Goal: Task Accomplishment & Management: Manage account settings

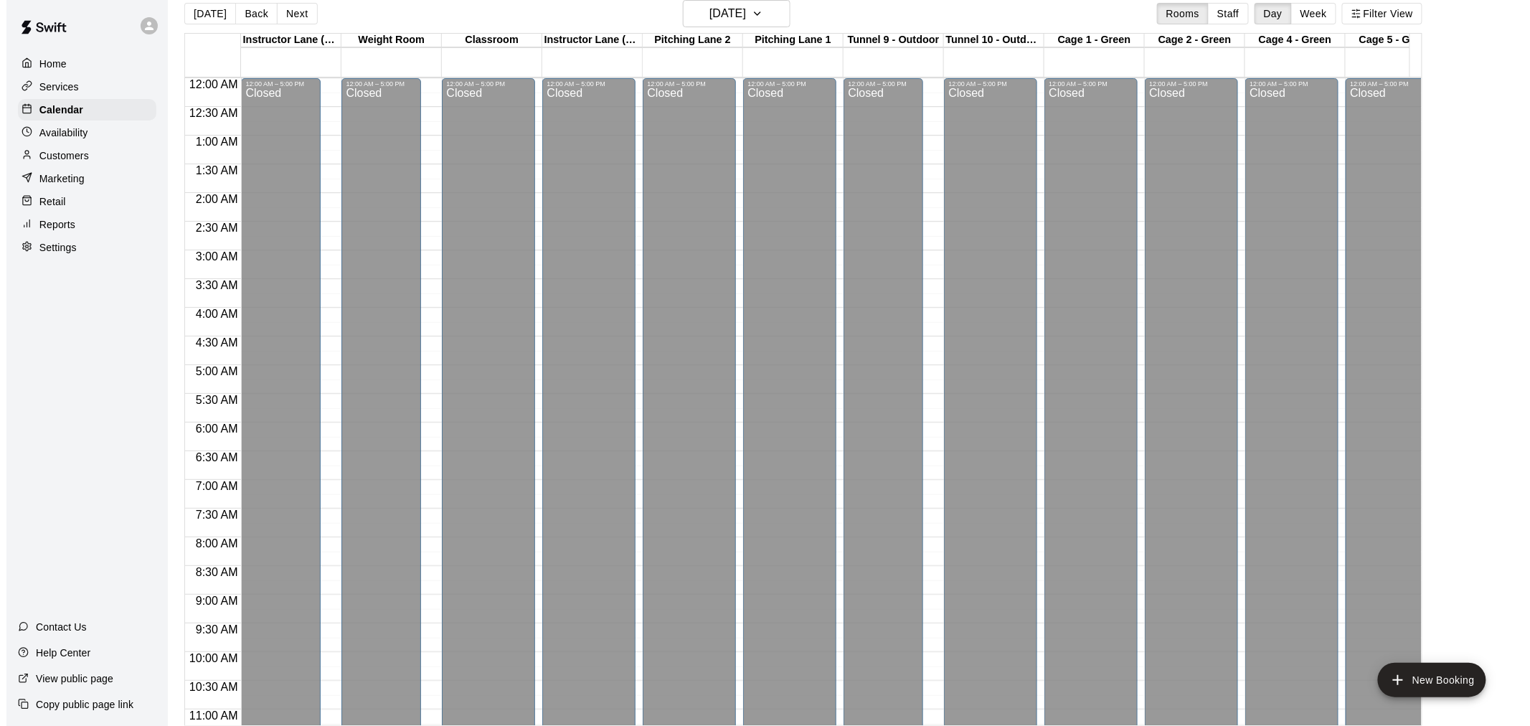
scroll to position [742, 371]
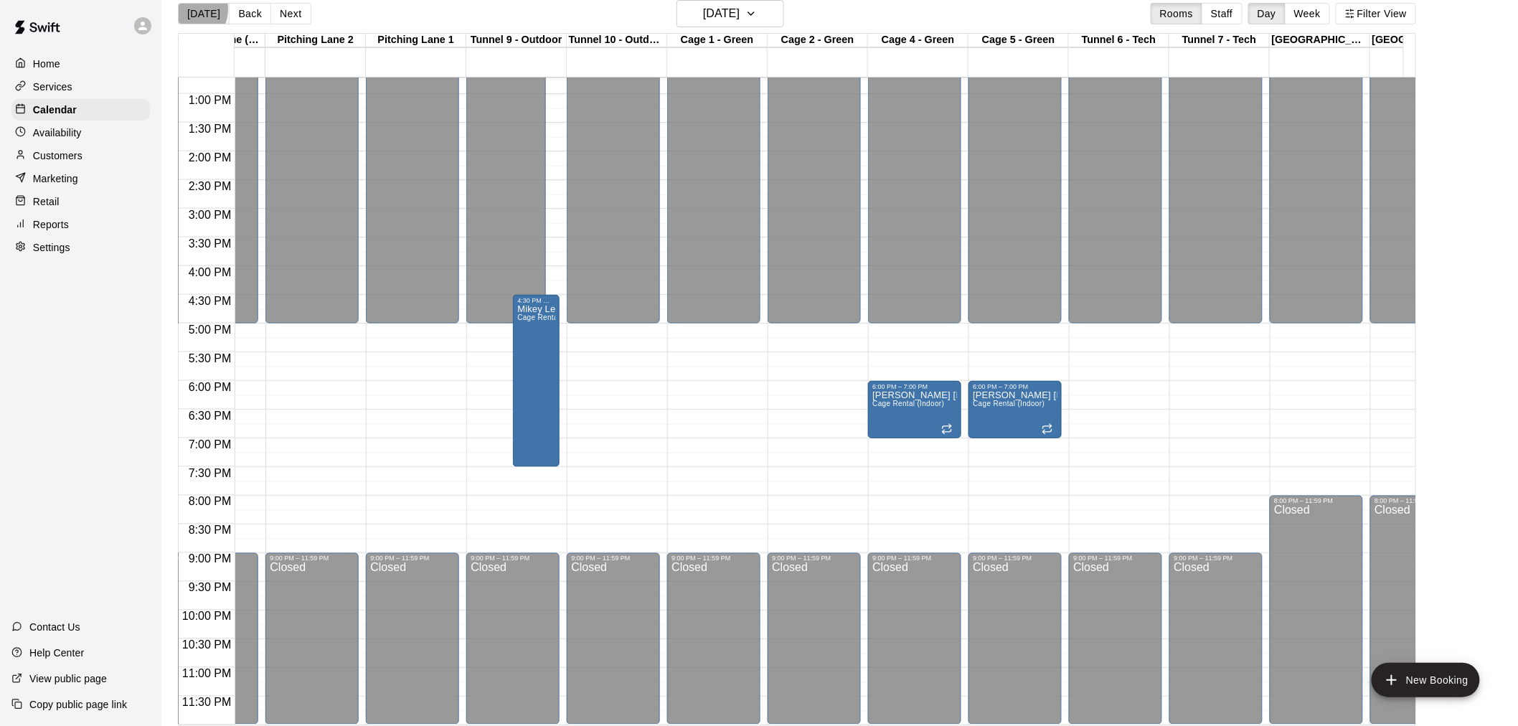
click at [188, 9] on button "[DATE]" at bounding box center [204, 14] width 52 height 22
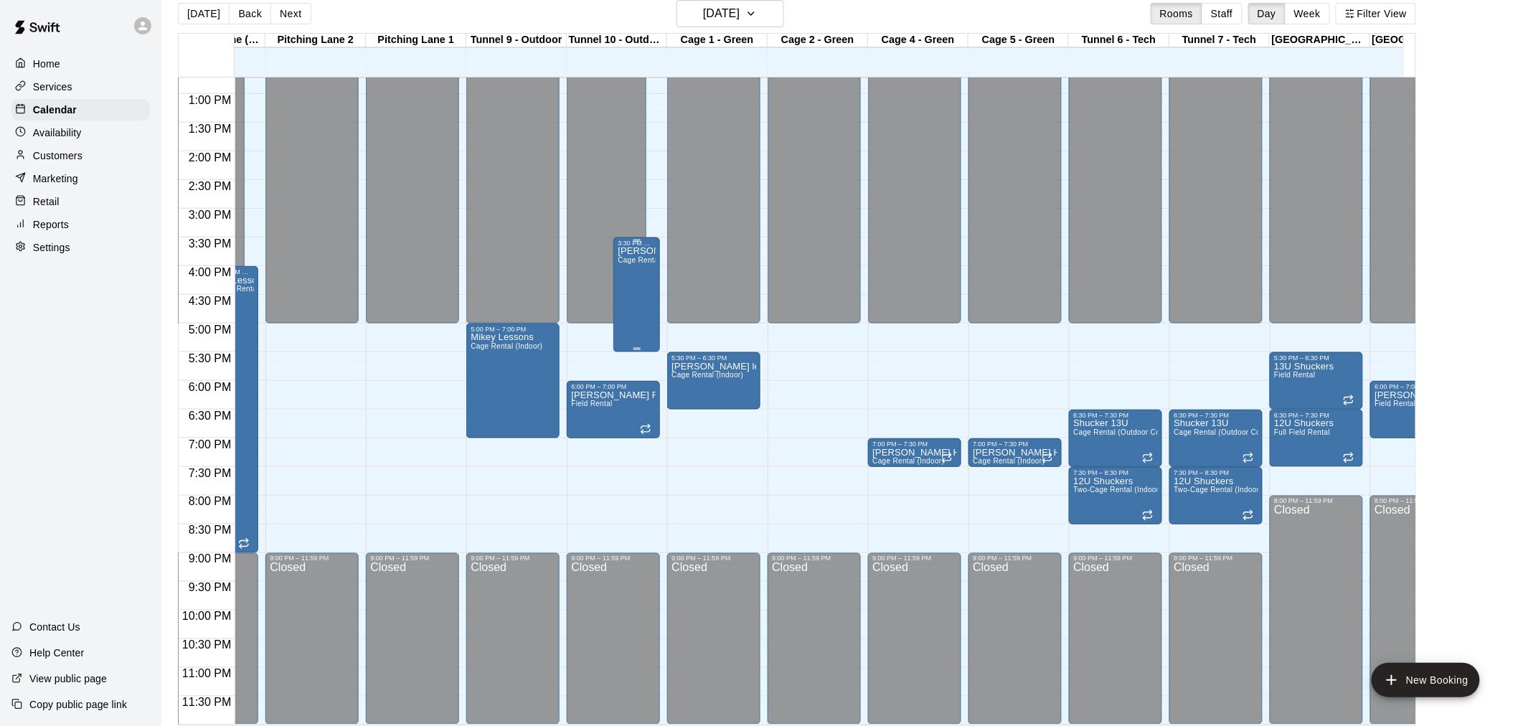
click at [630, 294] on div "[PERSON_NAME] Rental (Indoor)" at bounding box center [637, 610] width 38 height 726
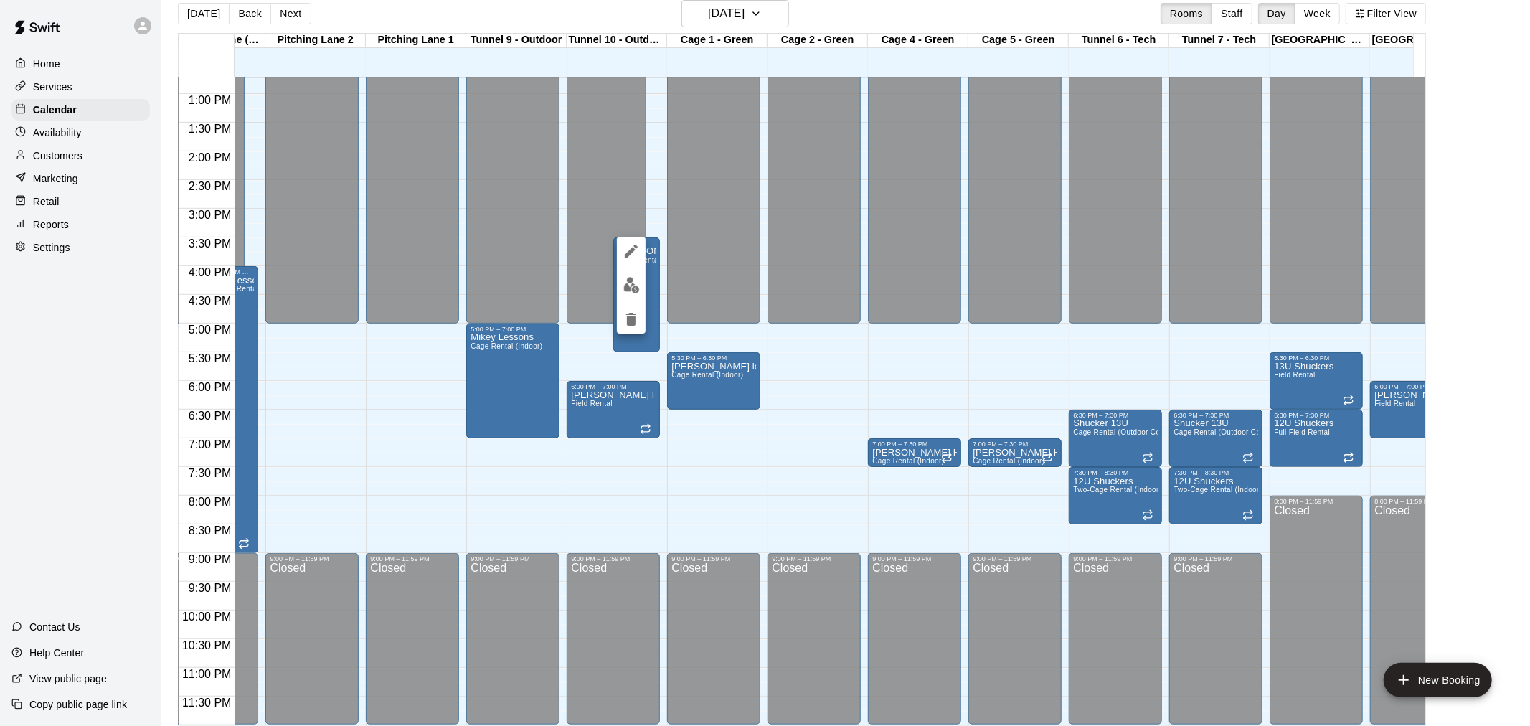
click at [710, 298] on div at bounding box center [765, 363] width 1530 height 726
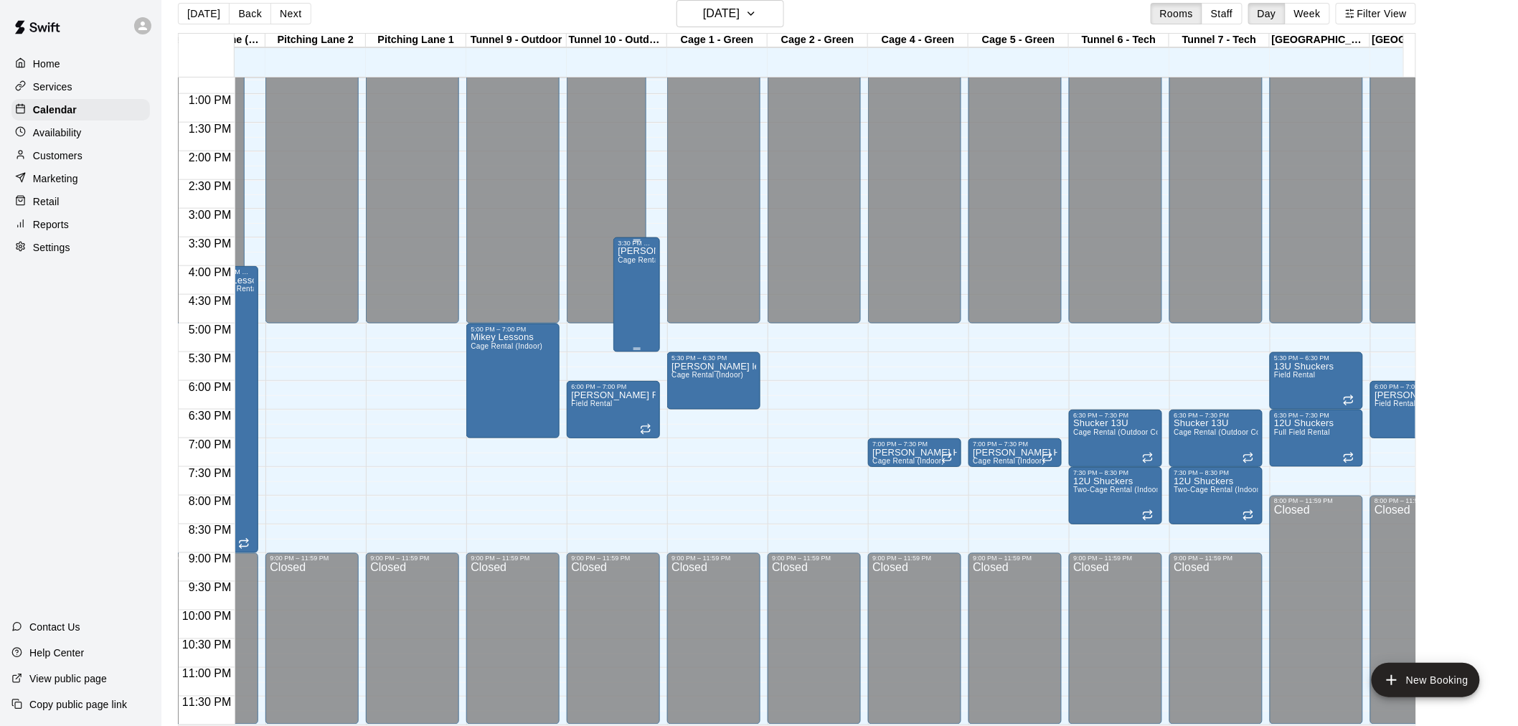
click at [657, 295] on div "3:30 PM – 5:30 PM [PERSON_NAME] Rental (Indoor)" at bounding box center [636, 294] width 47 height 115
click at [642, 291] on div "[PERSON_NAME] Rental (Indoor)" at bounding box center [637, 610] width 38 height 726
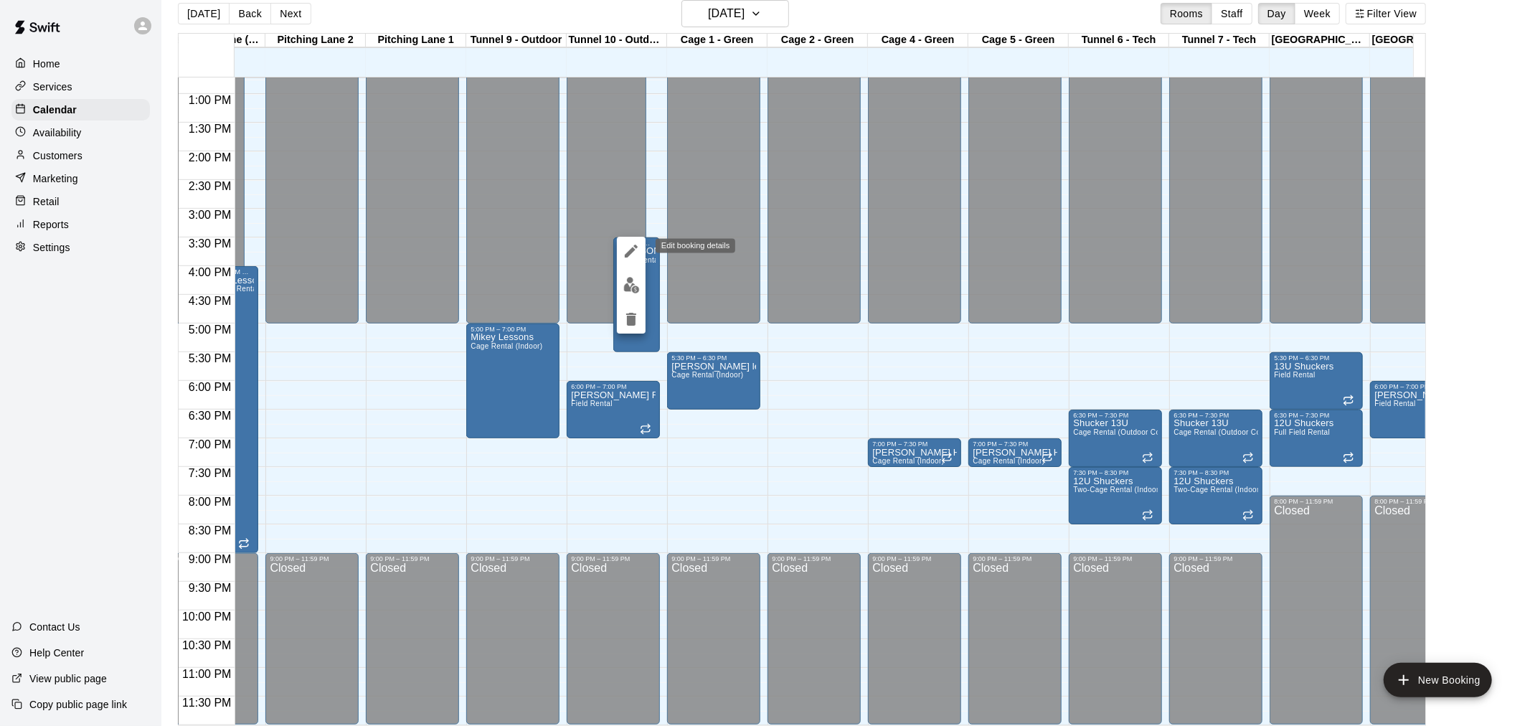
click at [634, 245] on icon "edit" at bounding box center [631, 251] width 13 height 13
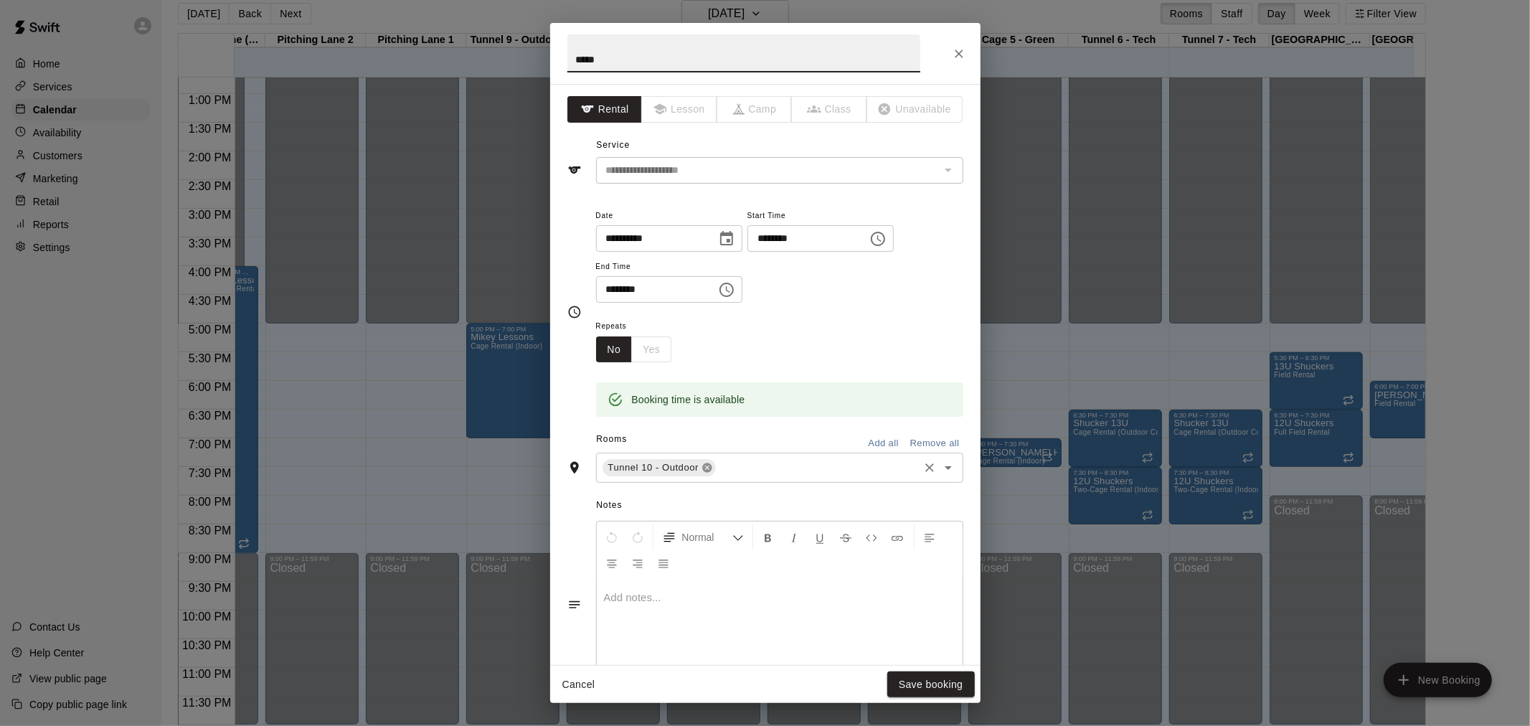
click at [705, 464] on icon at bounding box center [706, 467] width 9 height 9
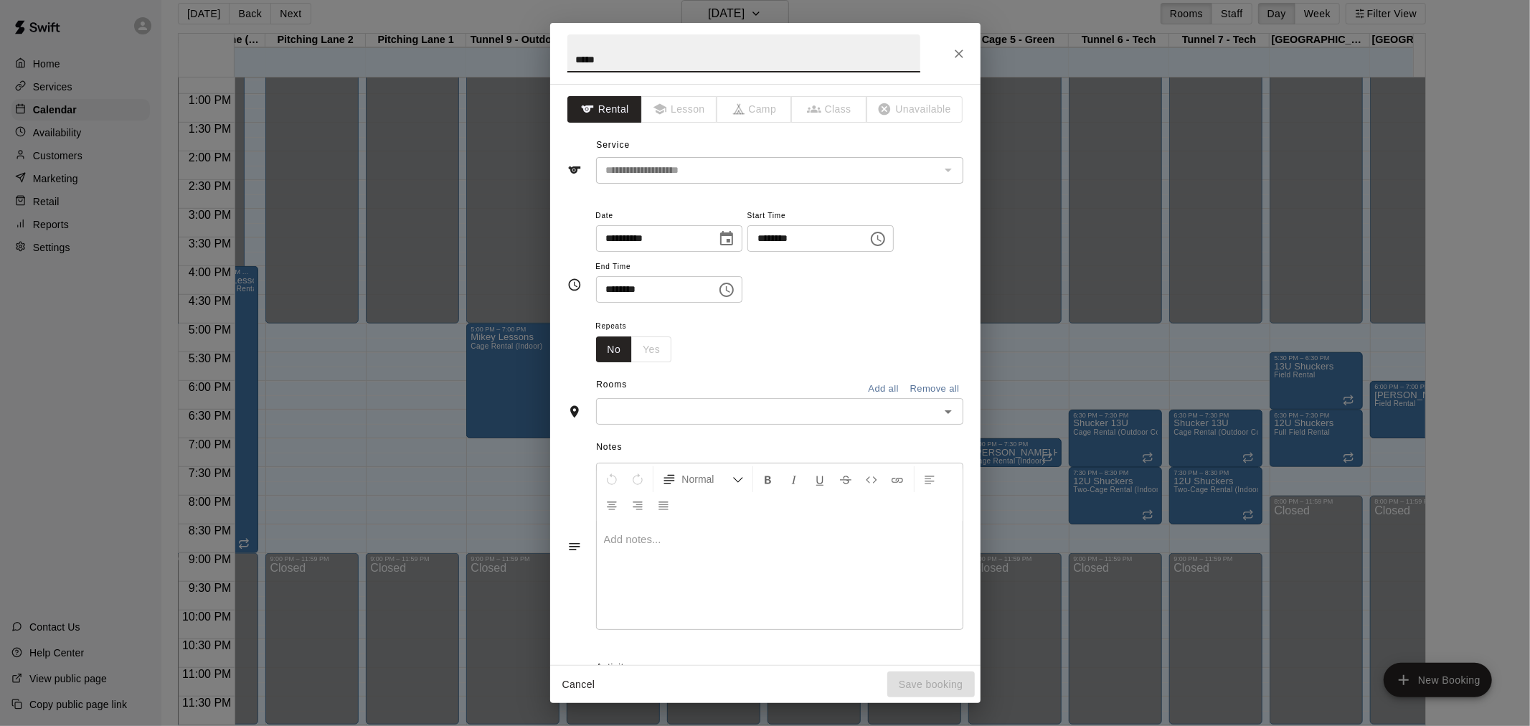
click at [680, 414] on input "text" at bounding box center [767, 411] width 335 height 18
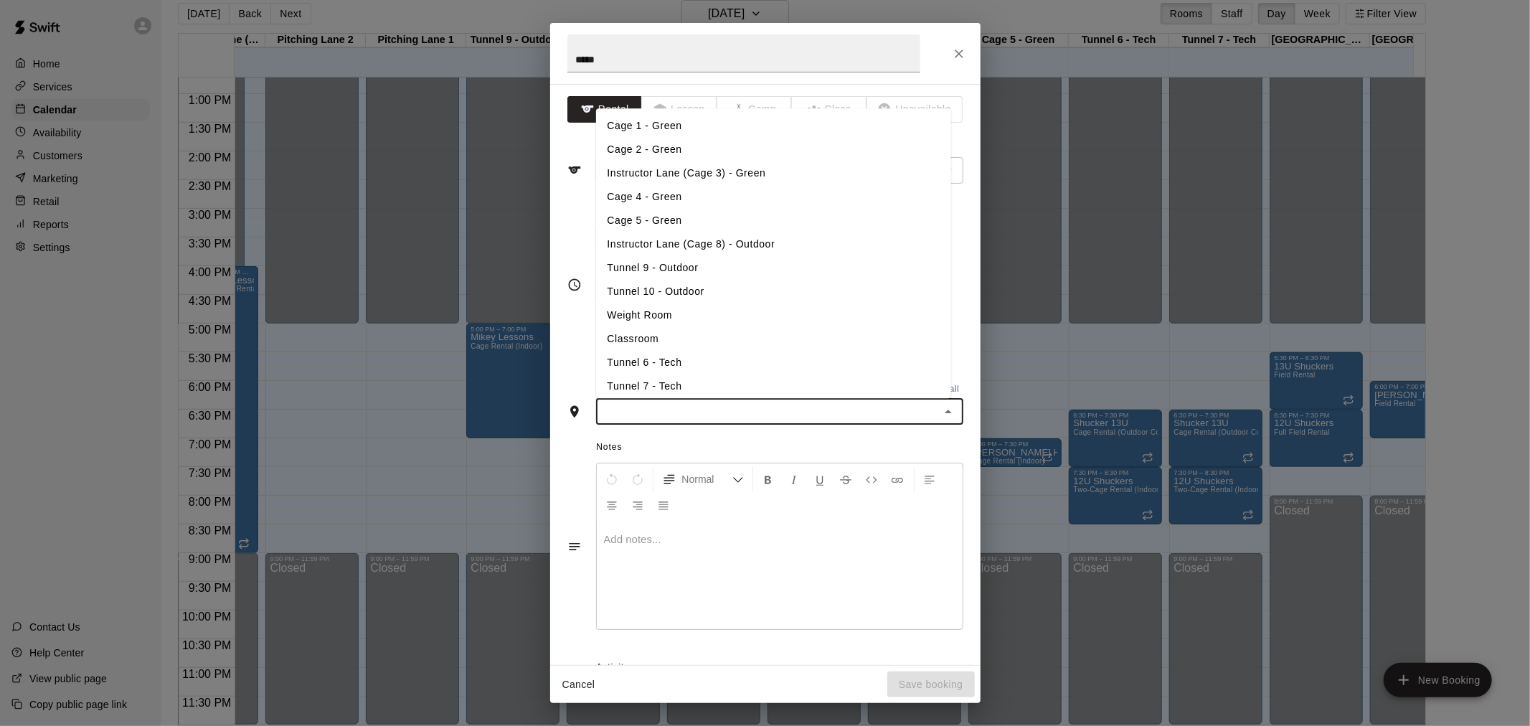
click at [679, 412] on input "text" at bounding box center [767, 411] width 335 height 18
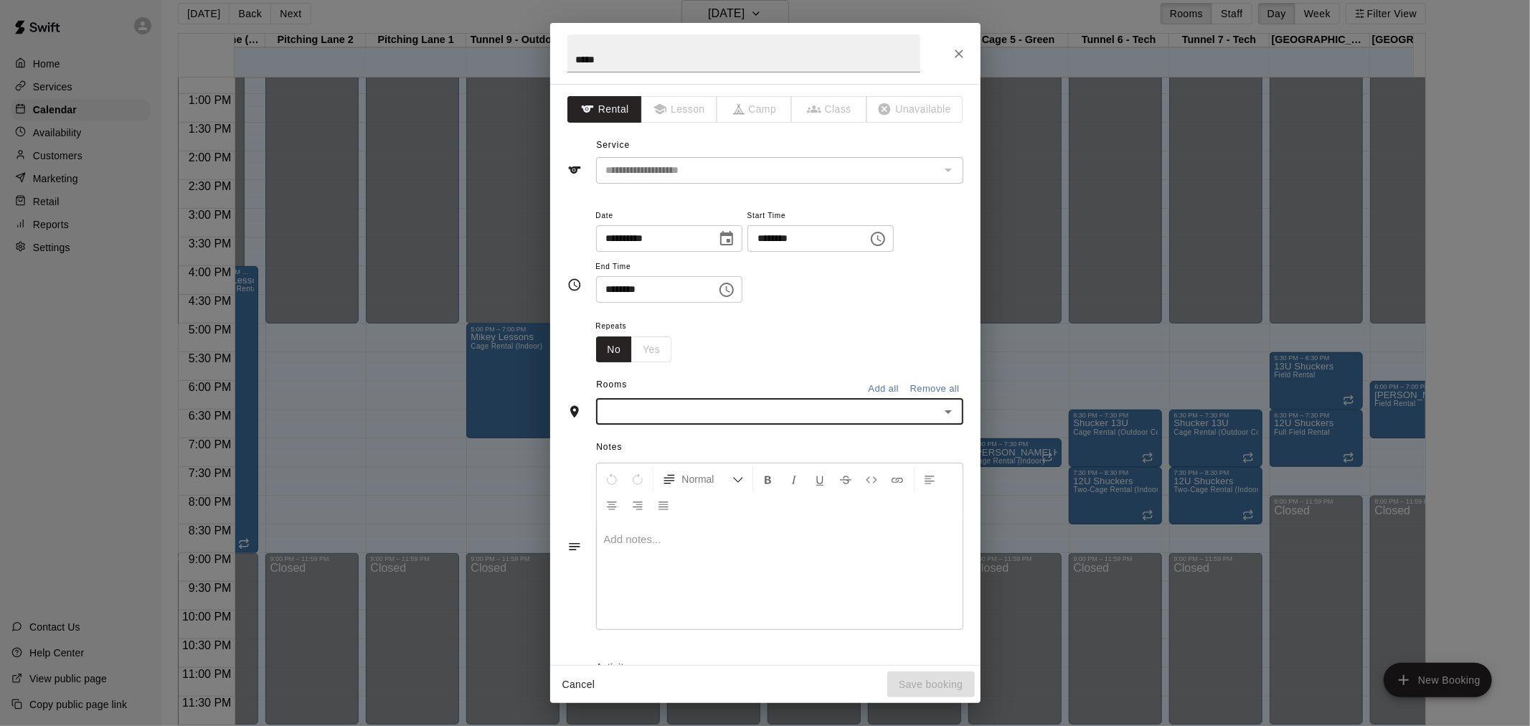
click at [679, 412] on input "text" at bounding box center [767, 411] width 335 height 18
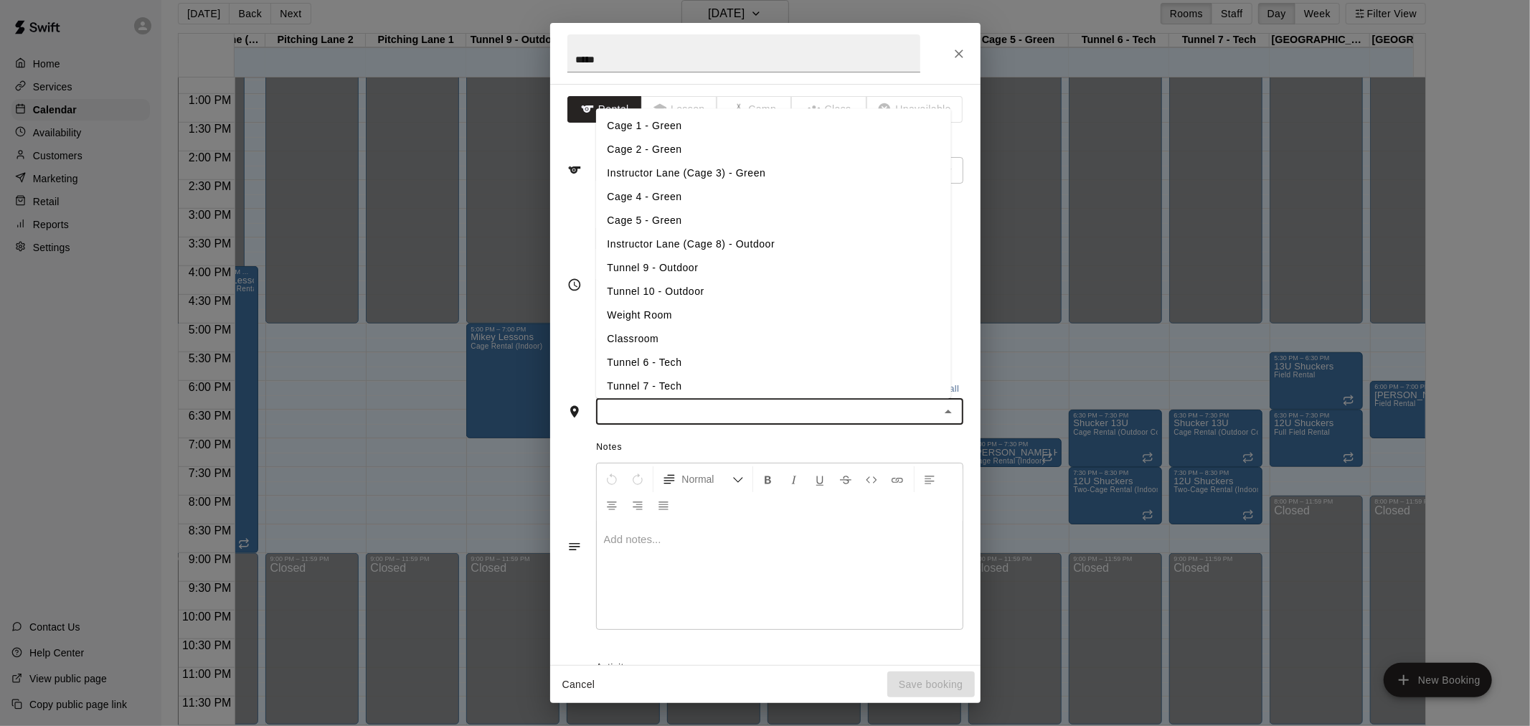
click at [674, 126] on li "Cage 1 - Green" at bounding box center [773, 126] width 355 height 24
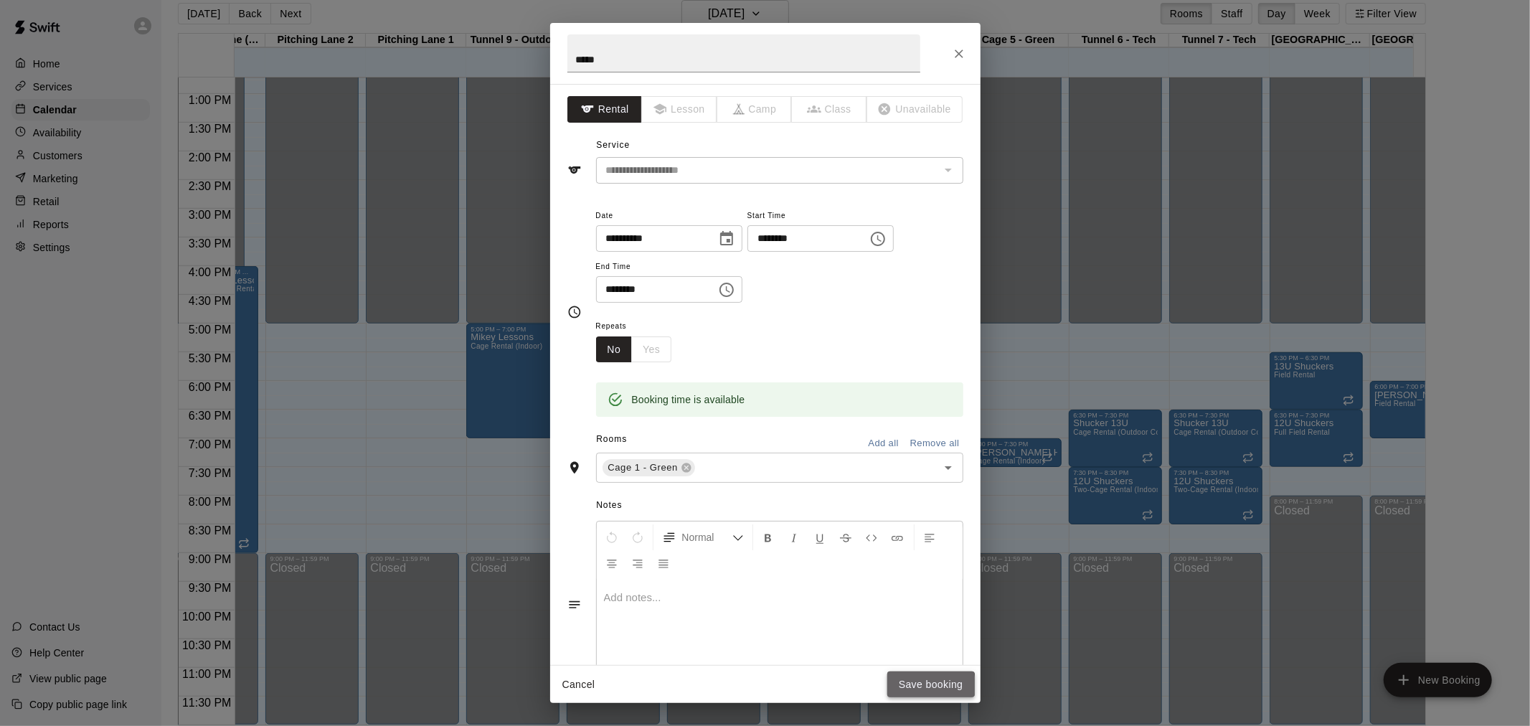
click at [915, 686] on button "Save booking" at bounding box center [931, 684] width 88 height 27
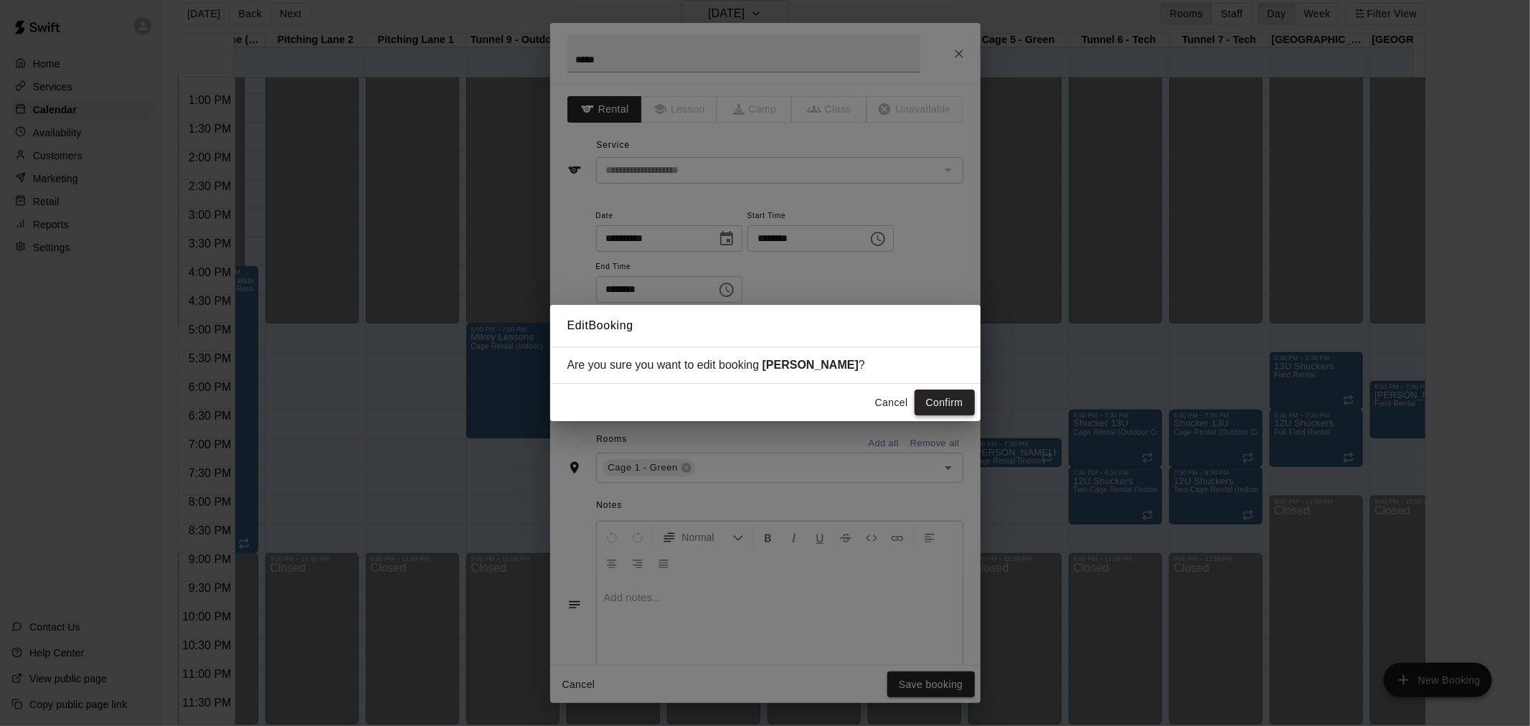
click at [936, 402] on button "Confirm" at bounding box center [945, 402] width 60 height 27
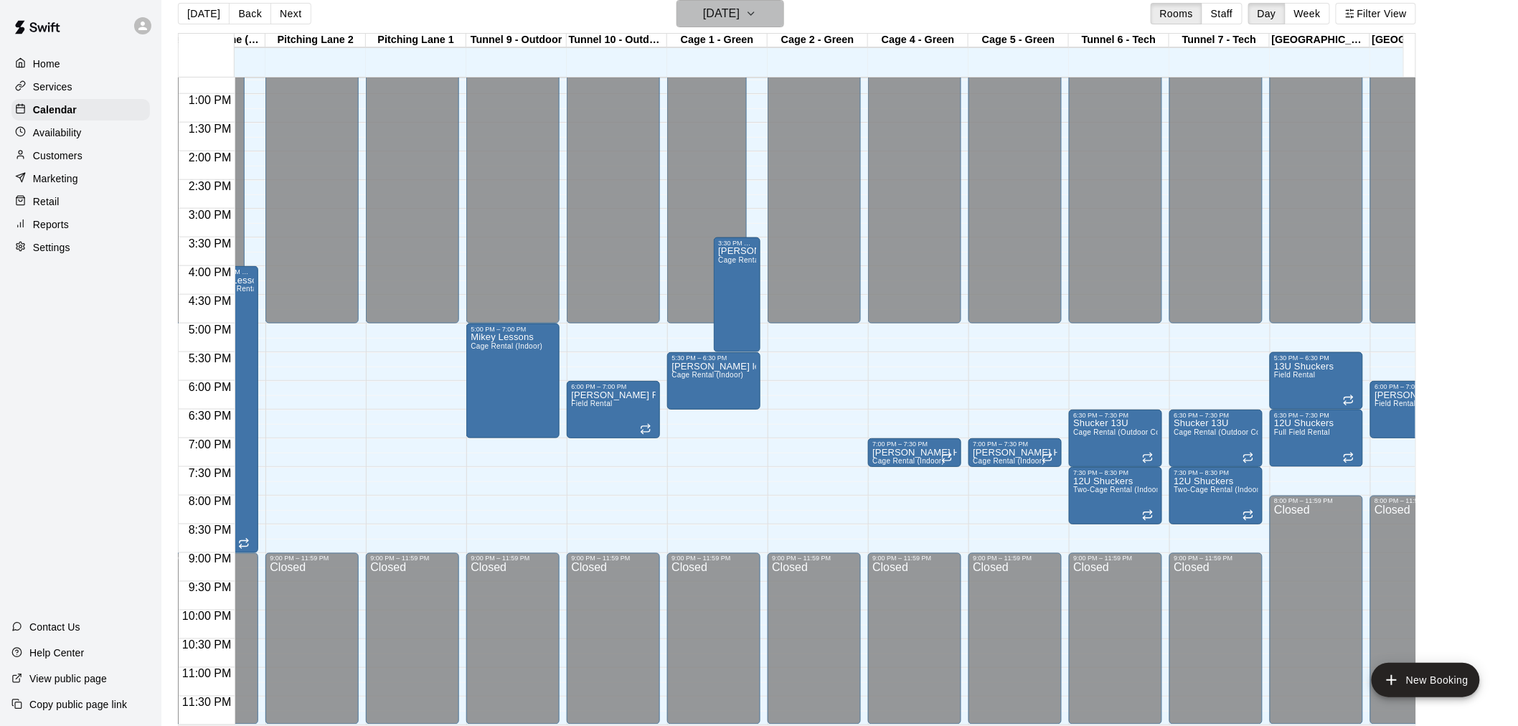
click at [740, 13] on h6 "[DATE]" at bounding box center [721, 14] width 37 height 20
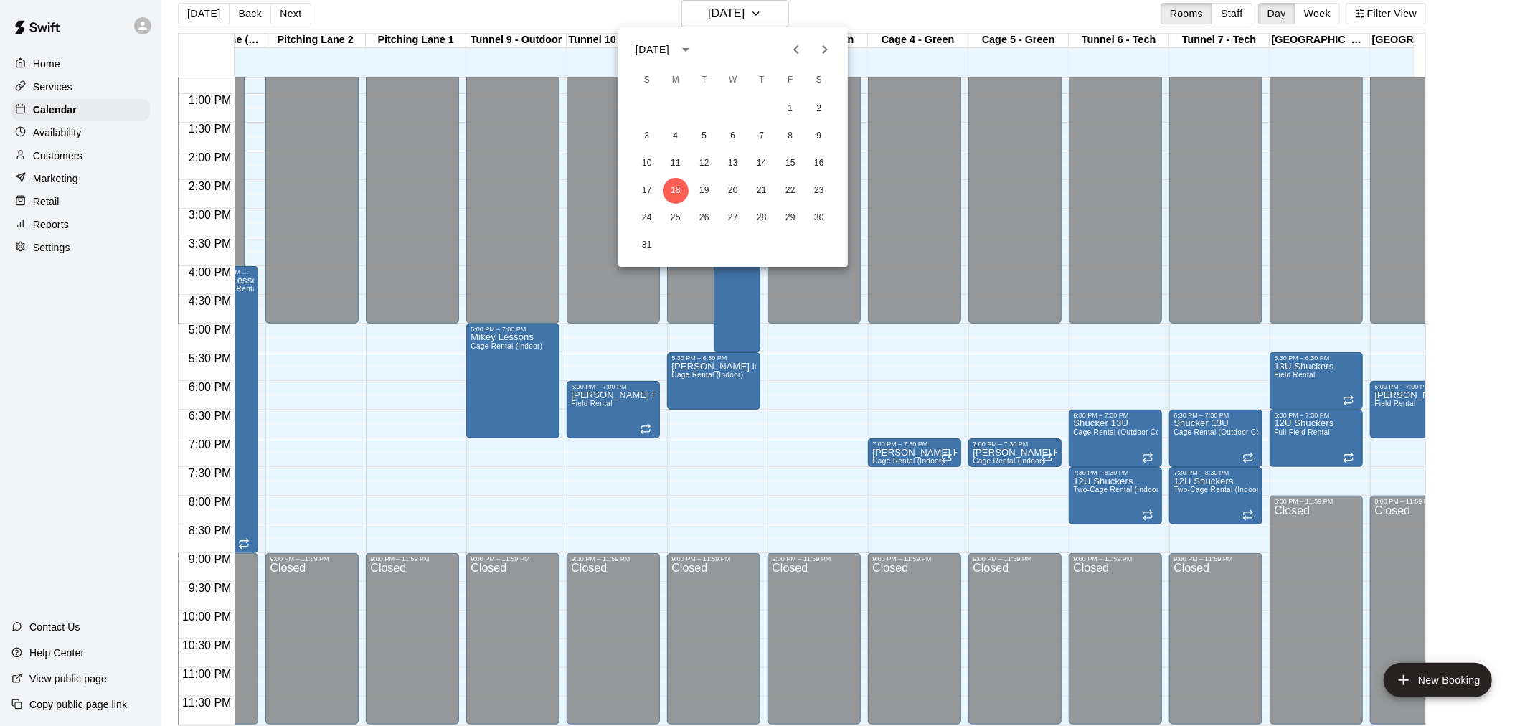
click at [694, 47] on icon "calendar view is open, switch to year view" at bounding box center [685, 49] width 17 height 17
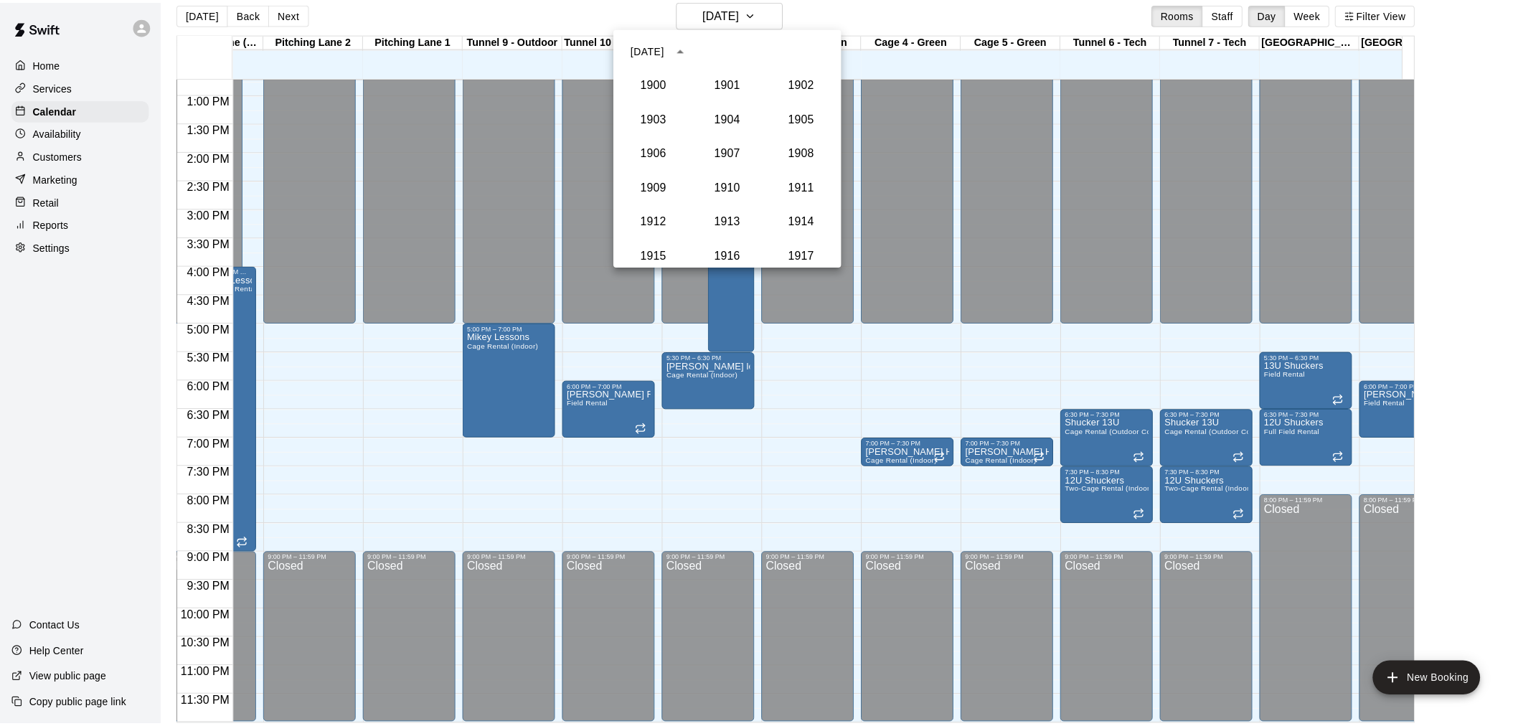
scroll to position [1328, 0]
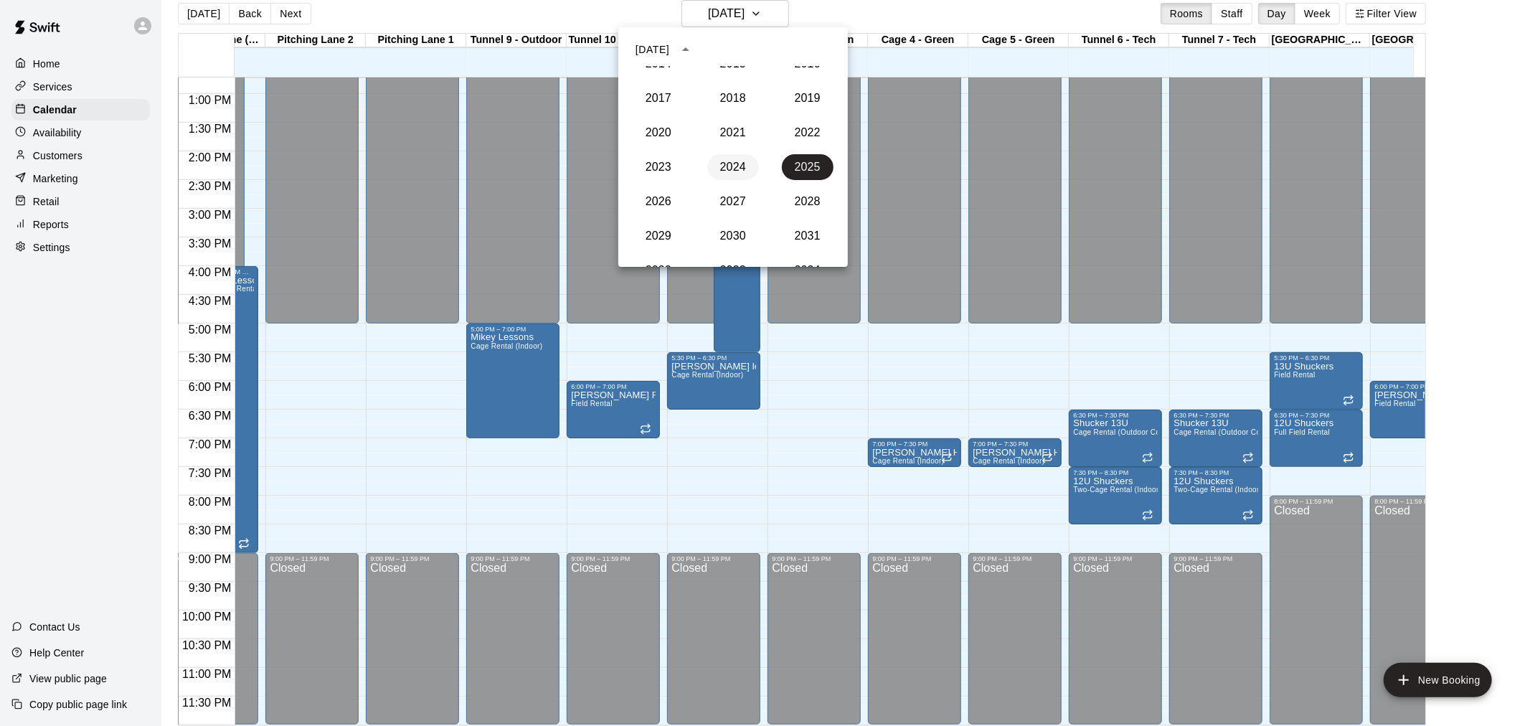
click at [729, 167] on button "2024" at bounding box center [733, 167] width 52 height 26
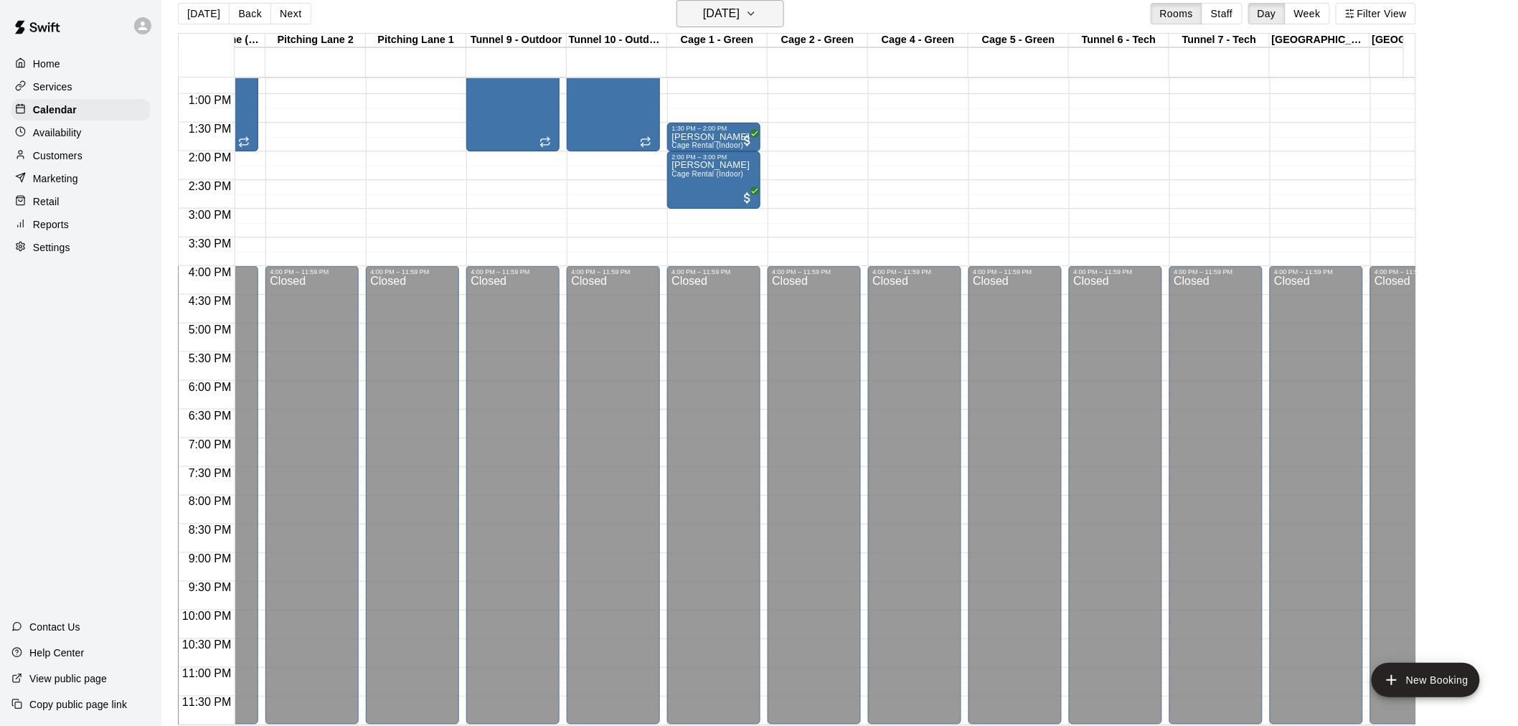
click at [757, 14] on icon "button" at bounding box center [750, 13] width 11 height 17
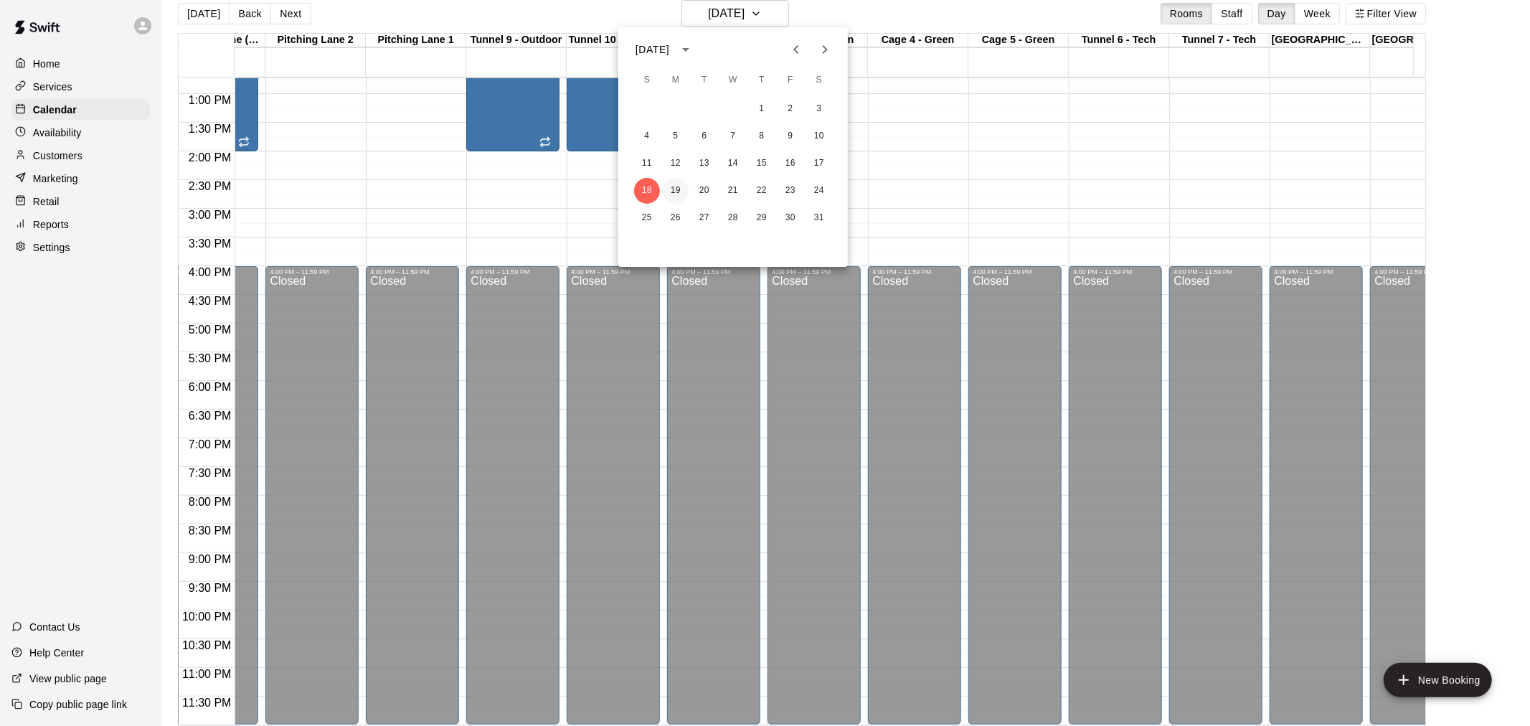
click at [678, 190] on button "19" at bounding box center [676, 191] width 26 height 26
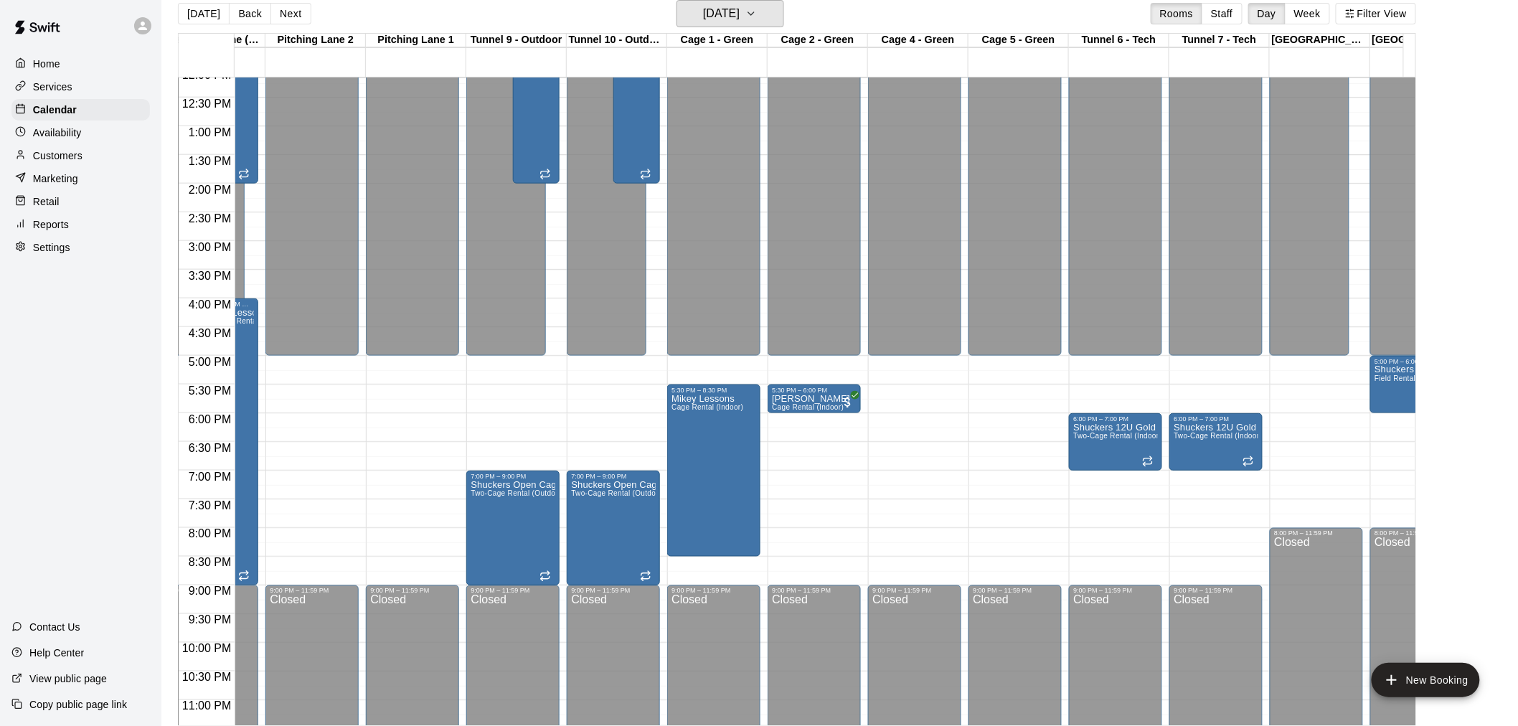
scroll to position [662, 371]
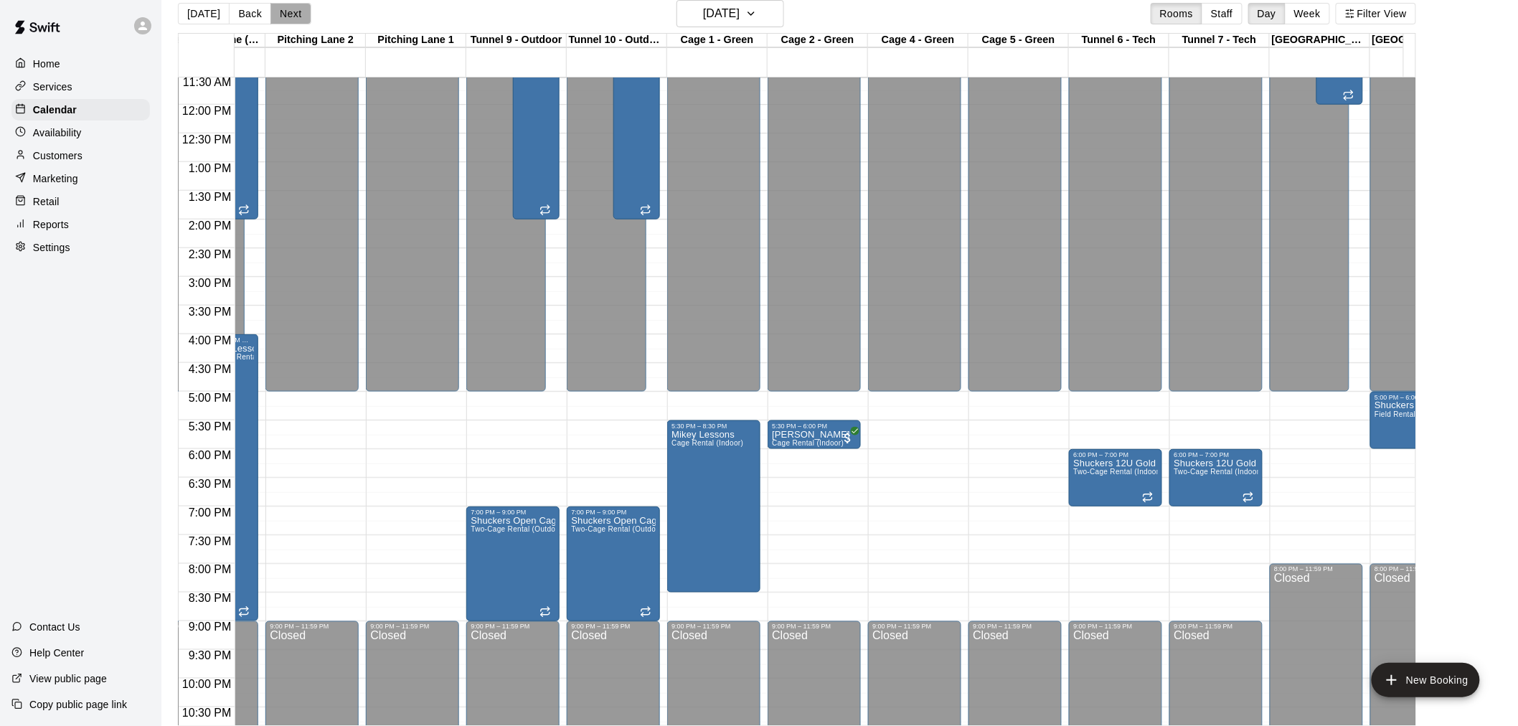
click at [281, 9] on button "Next" at bounding box center [290, 14] width 40 height 22
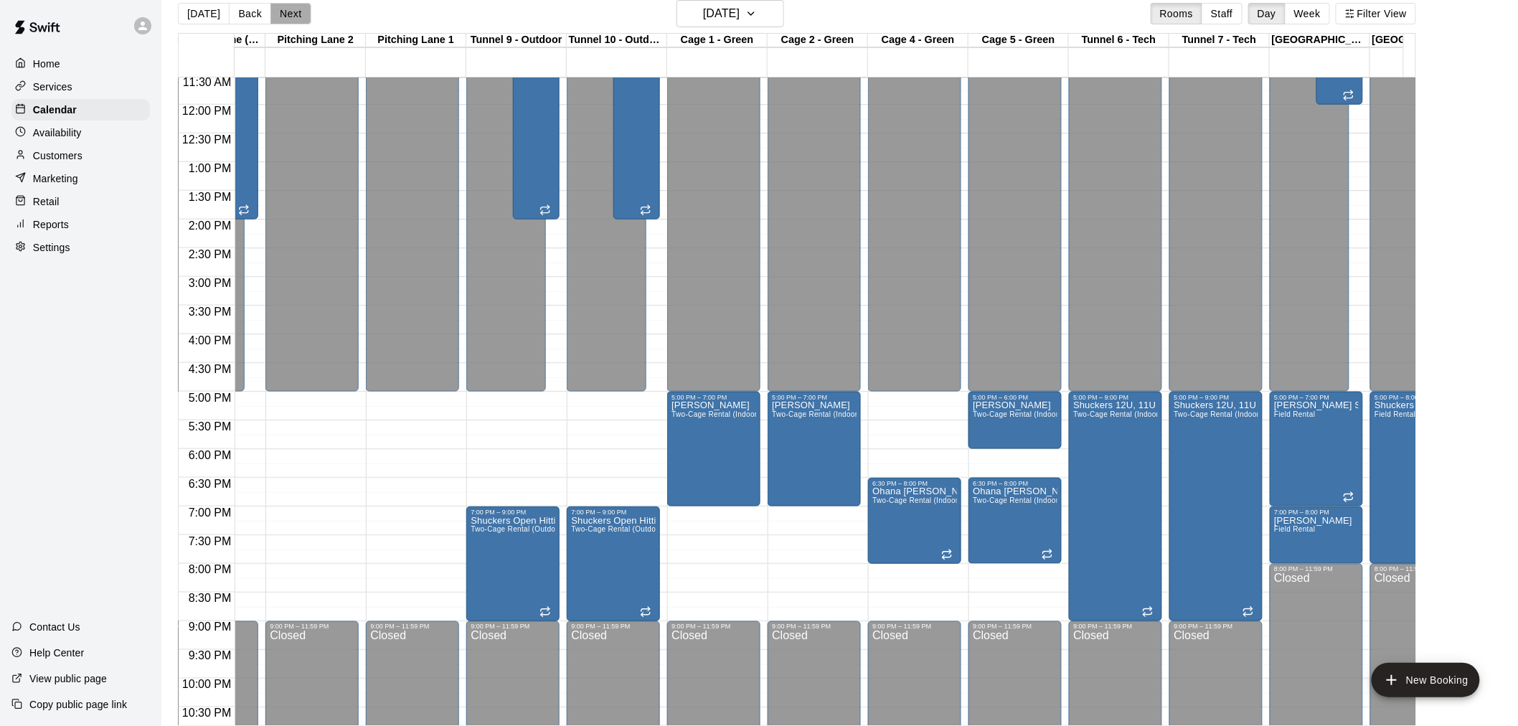
click at [296, 22] on button "Next" at bounding box center [290, 14] width 40 height 22
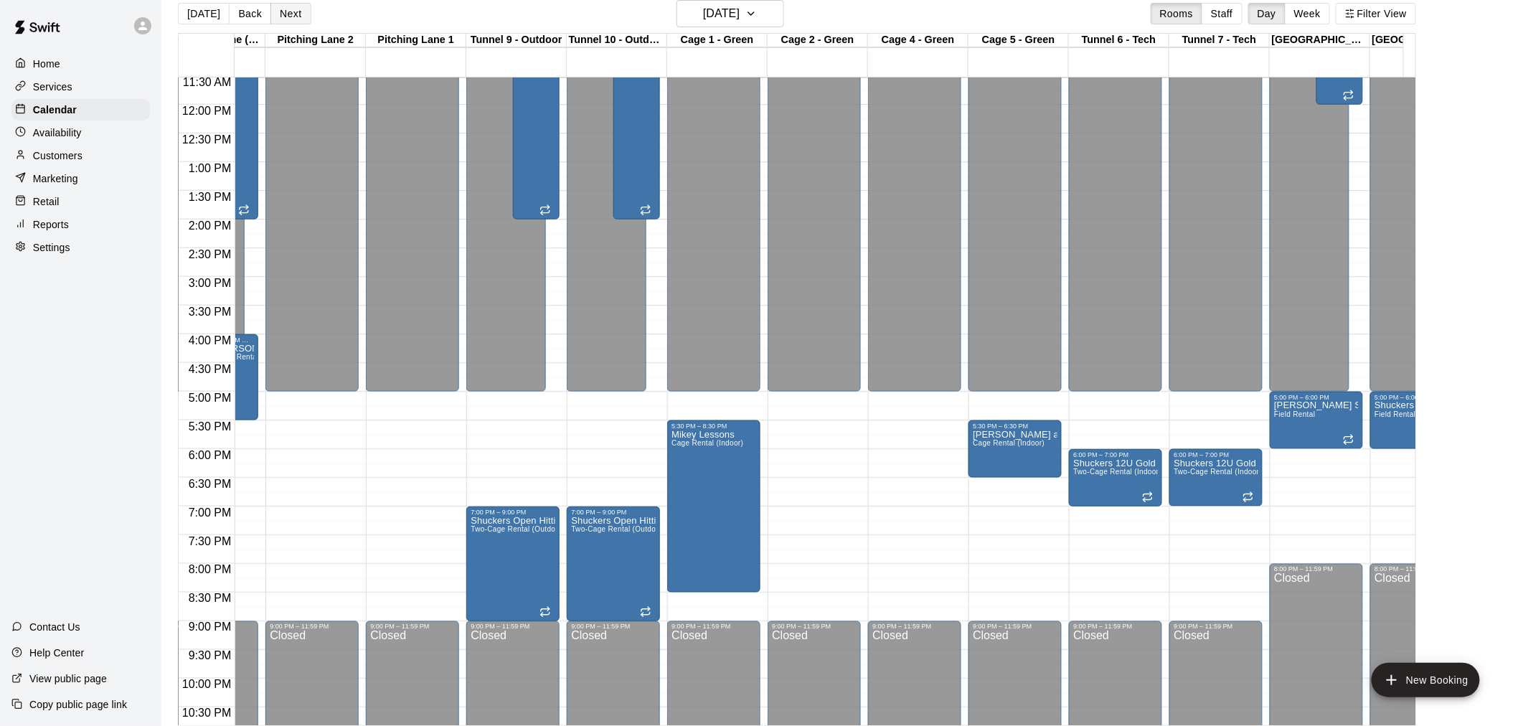
click at [301, 22] on button "Next" at bounding box center [290, 14] width 40 height 22
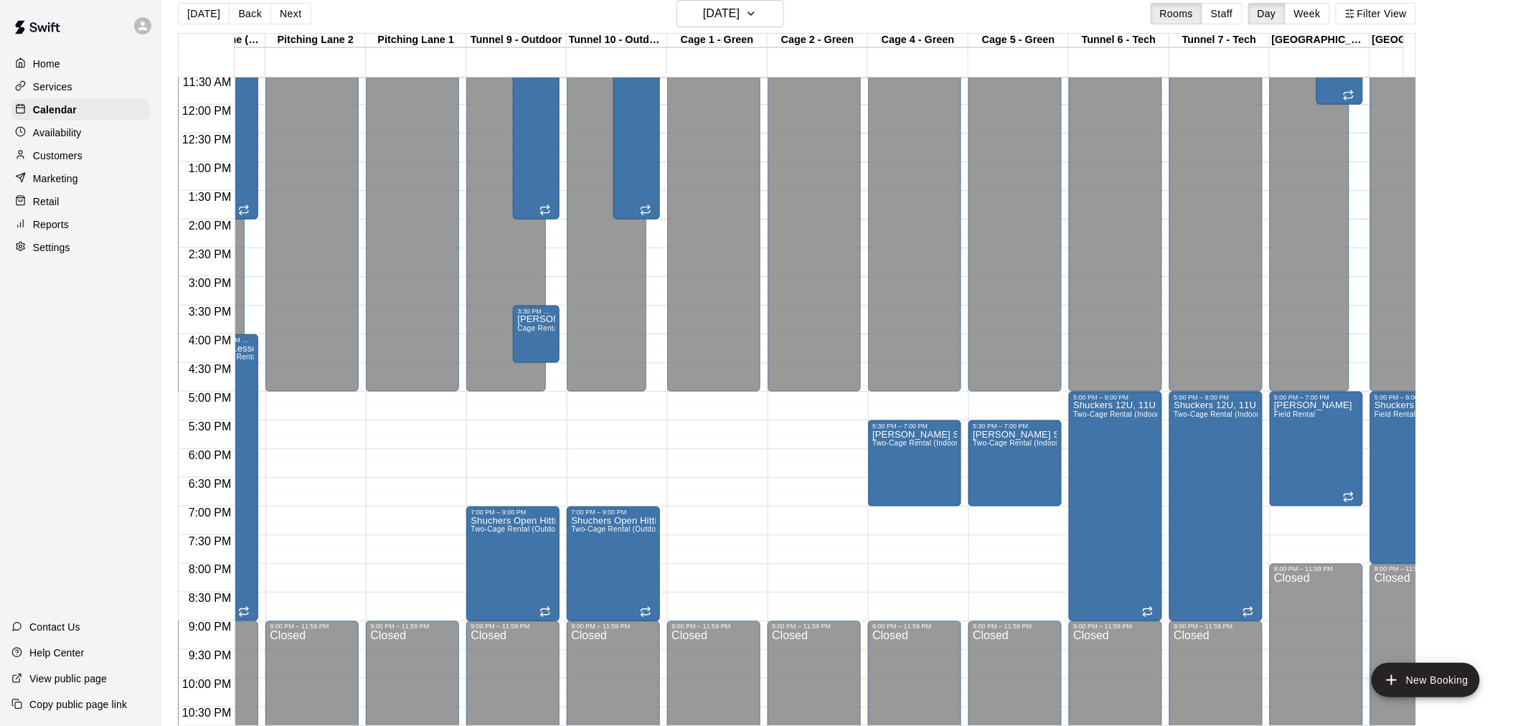
click at [308, 24] on div "[DATE] Back [DATE][DATE] Rooms Staff Day Week Filter View" at bounding box center [797, 16] width 1238 height 33
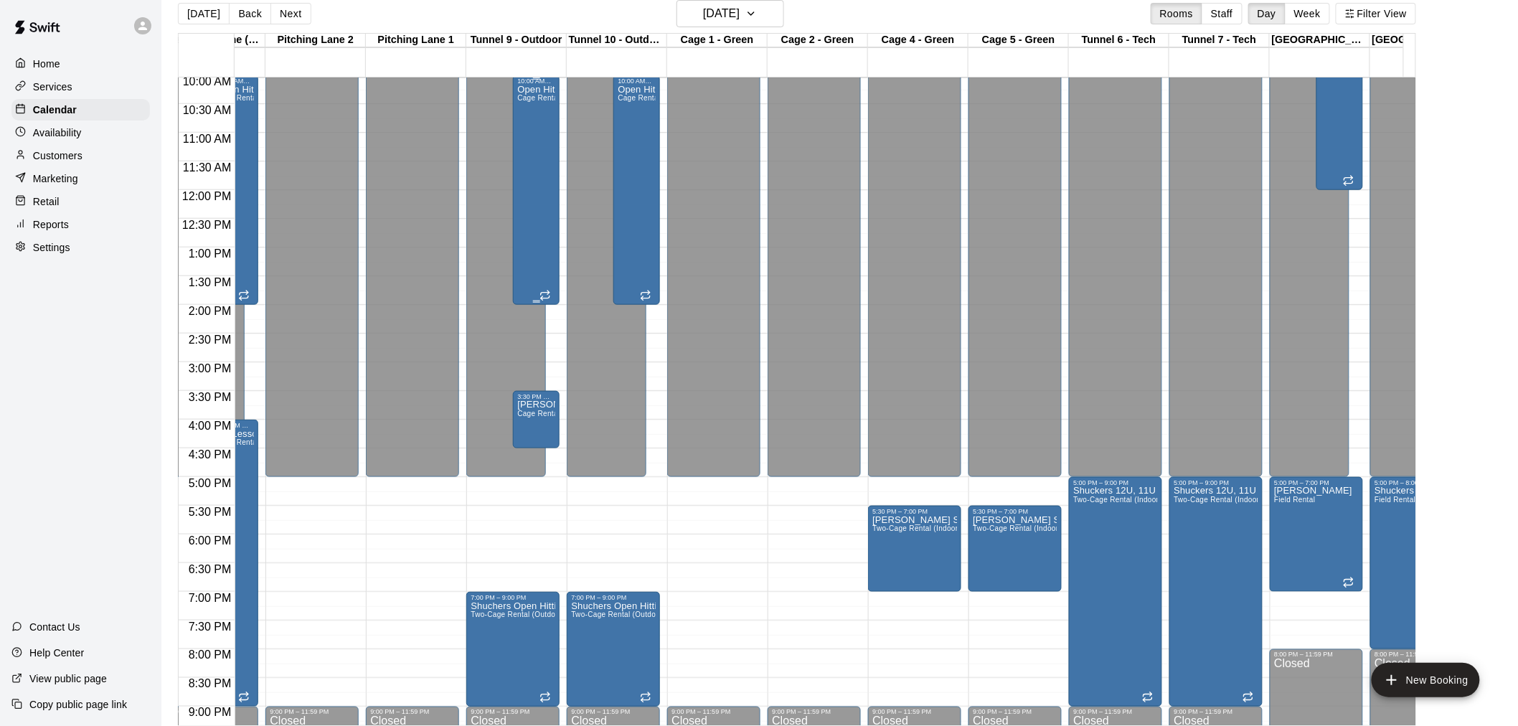
scroll to position [423, 371]
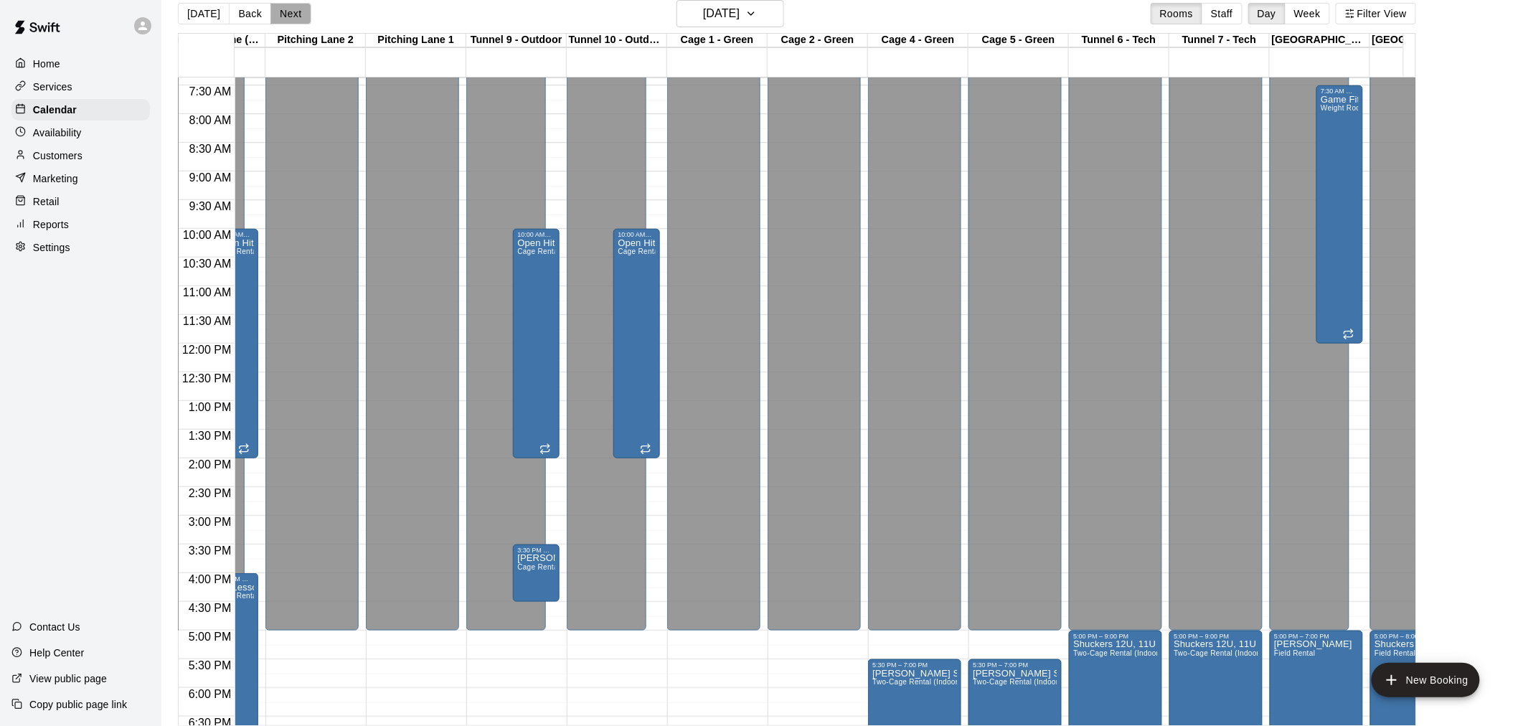
click at [290, 15] on button "Next" at bounding box center [290, 14] width 40 height 22
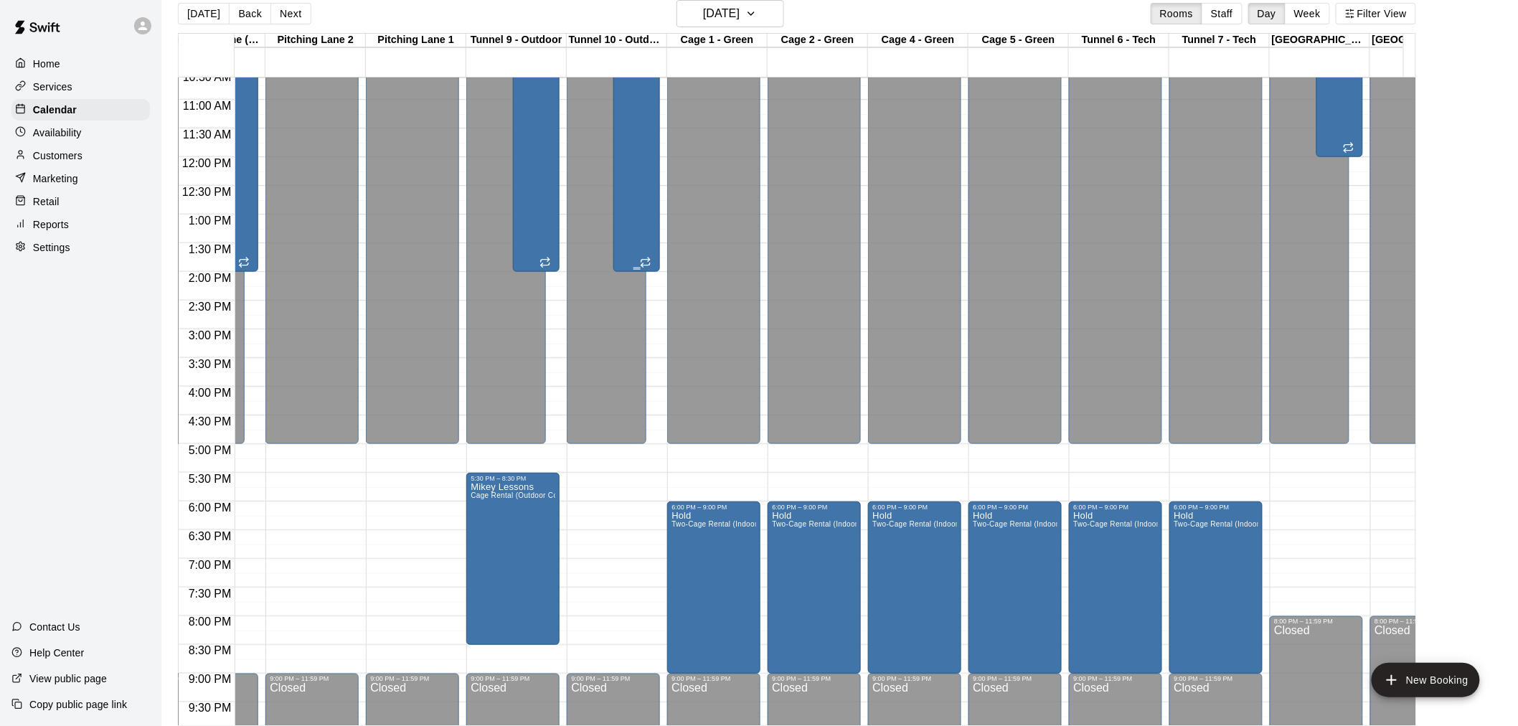
scroll to position [582, 371]
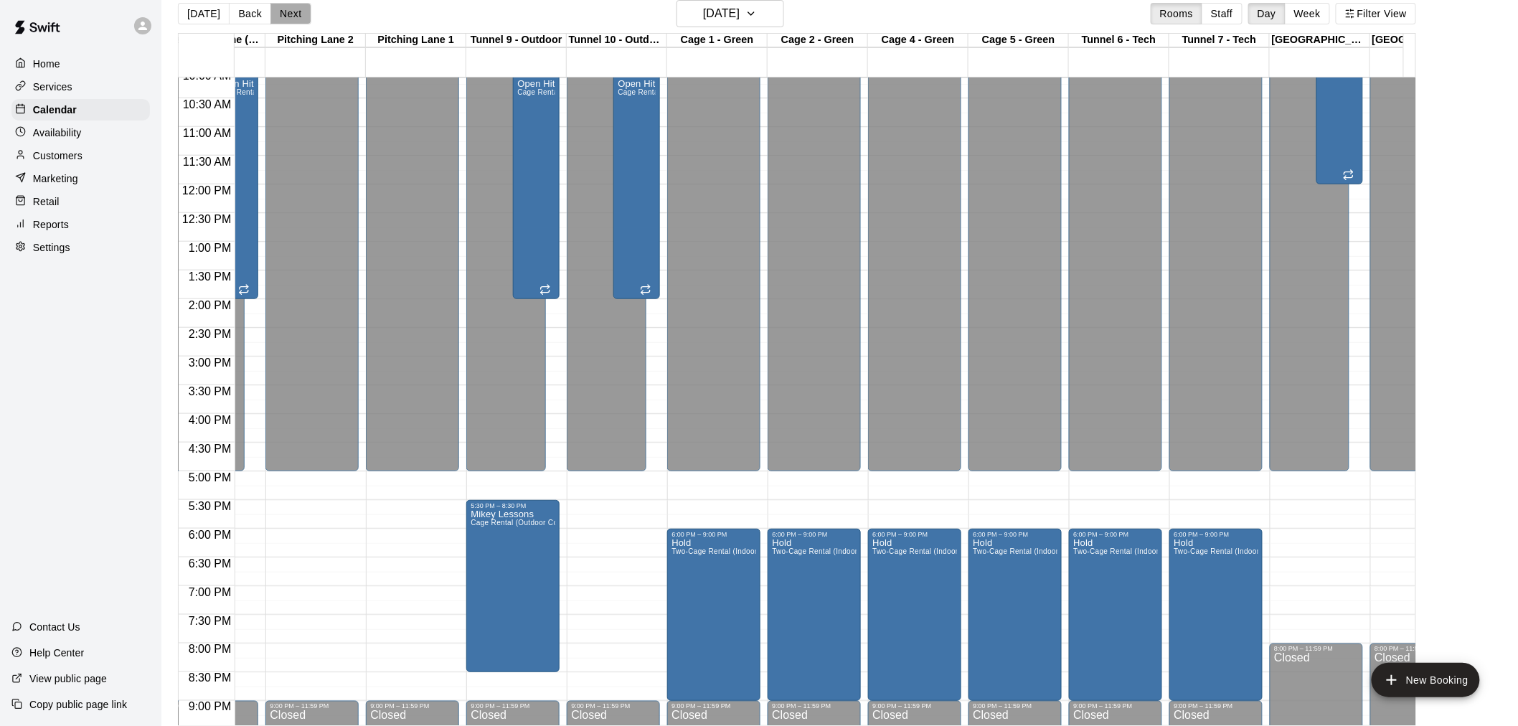
click at [288, 16] on button "Next" at bounding box center [290, 14] width 40 height 22
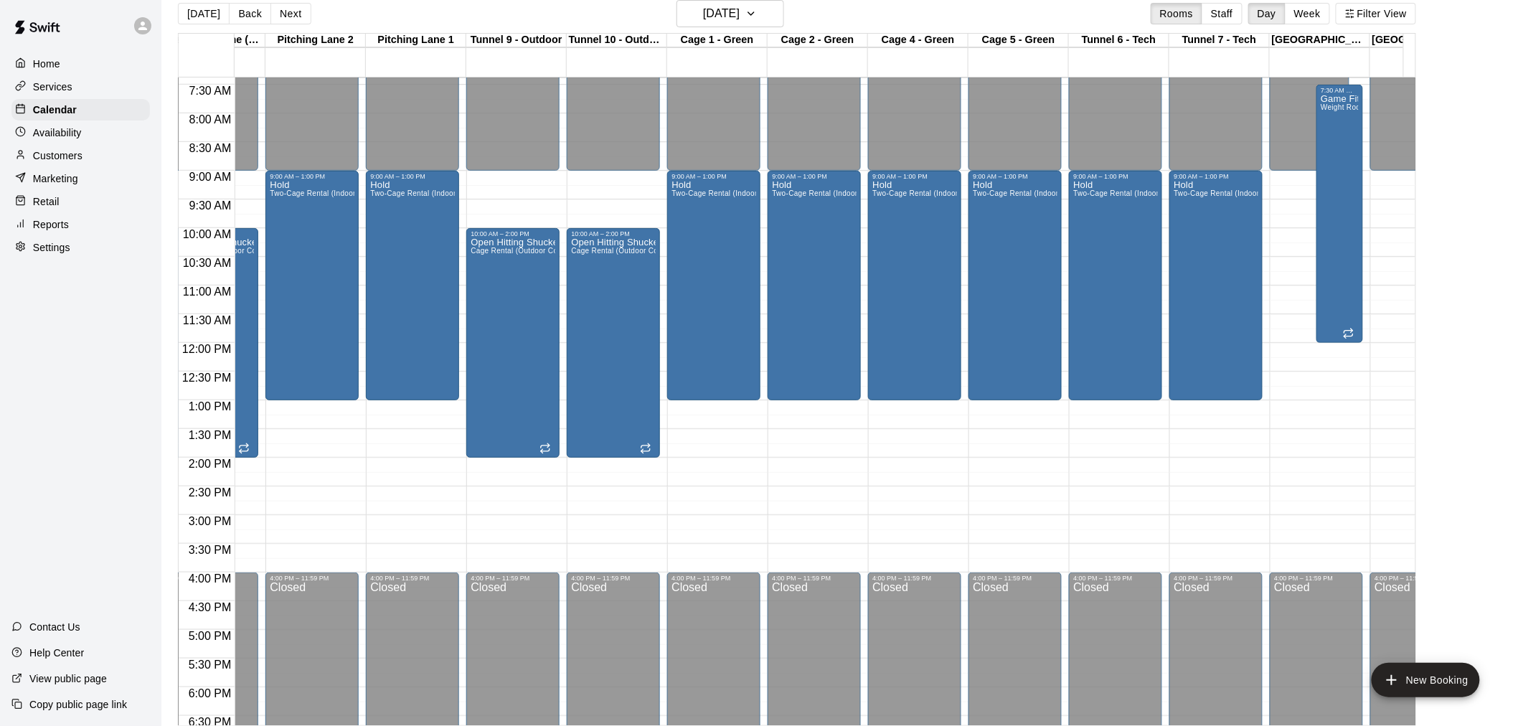
scroll to position [423, 371]
click at [784, 11] on button "[DATE]" at bounding box center [730, 13] width 108 height 27
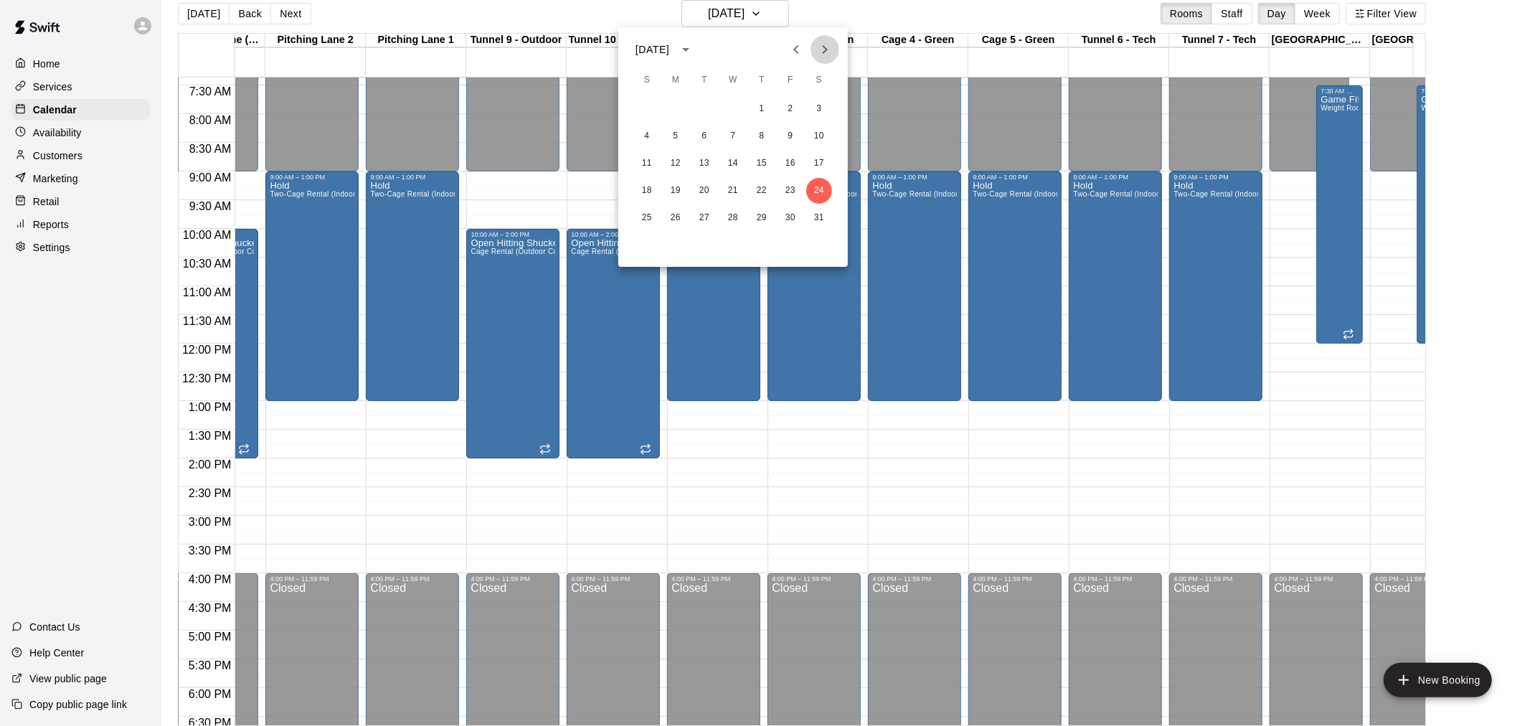
click at [822, 50] on icon "Next month" at bounding box center [824, 49] width 17 height 17
click at [679, 109] on button "2" at bounding box center [676, 109] width 26 height 26
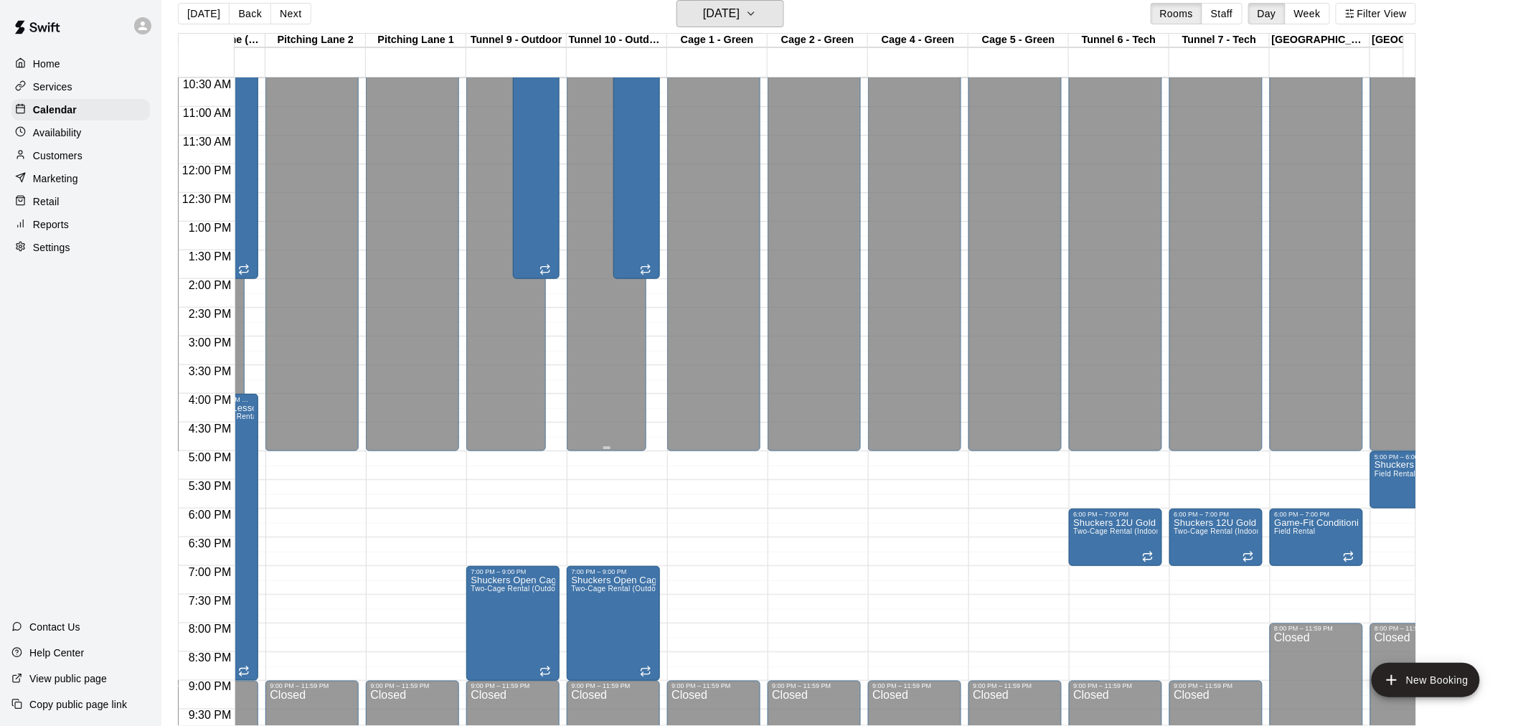
scroll to position [662, 371]
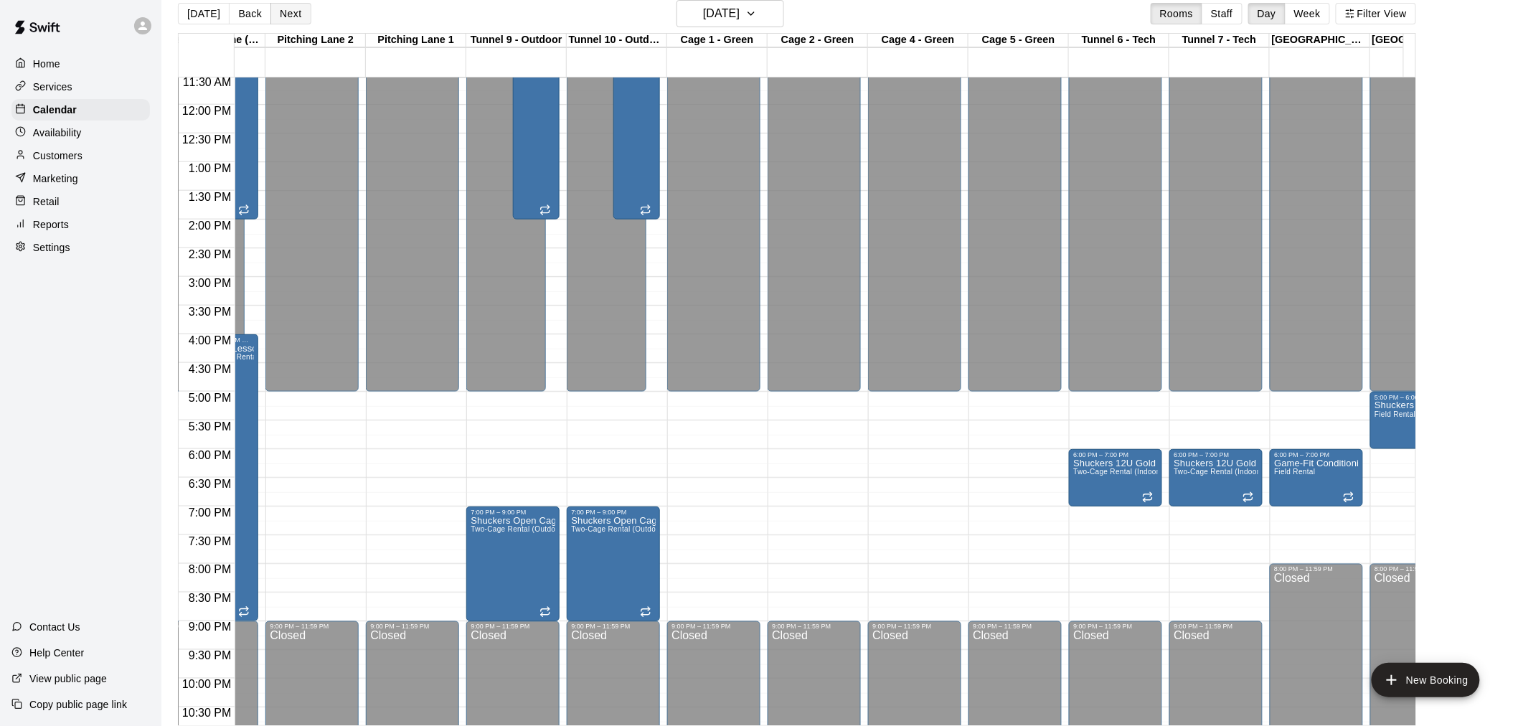
click at [287, 14] on button "Next" at bounding box center [290, 14] width 40 height 22
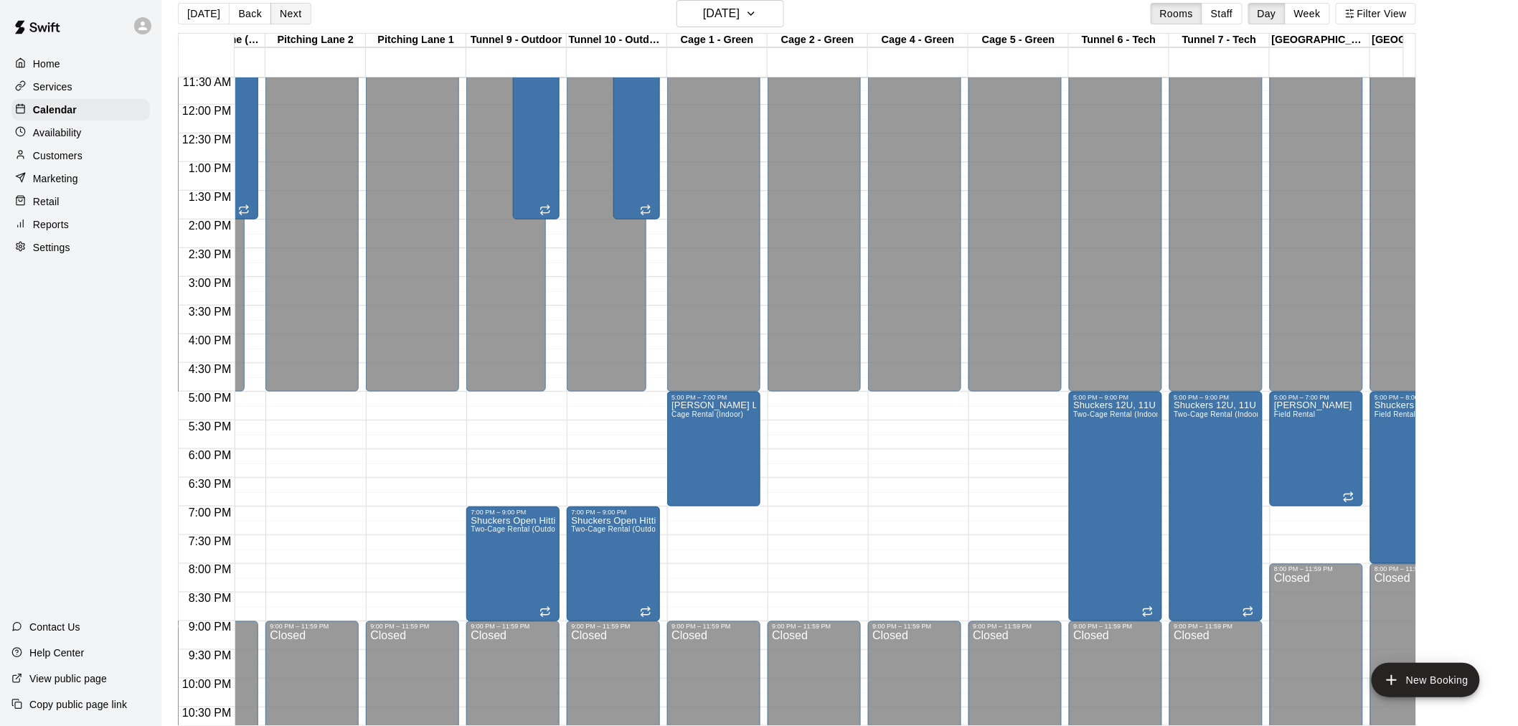
click at [287, 14] on button "Next" at bounding box center [290, 14] width 40 height 22
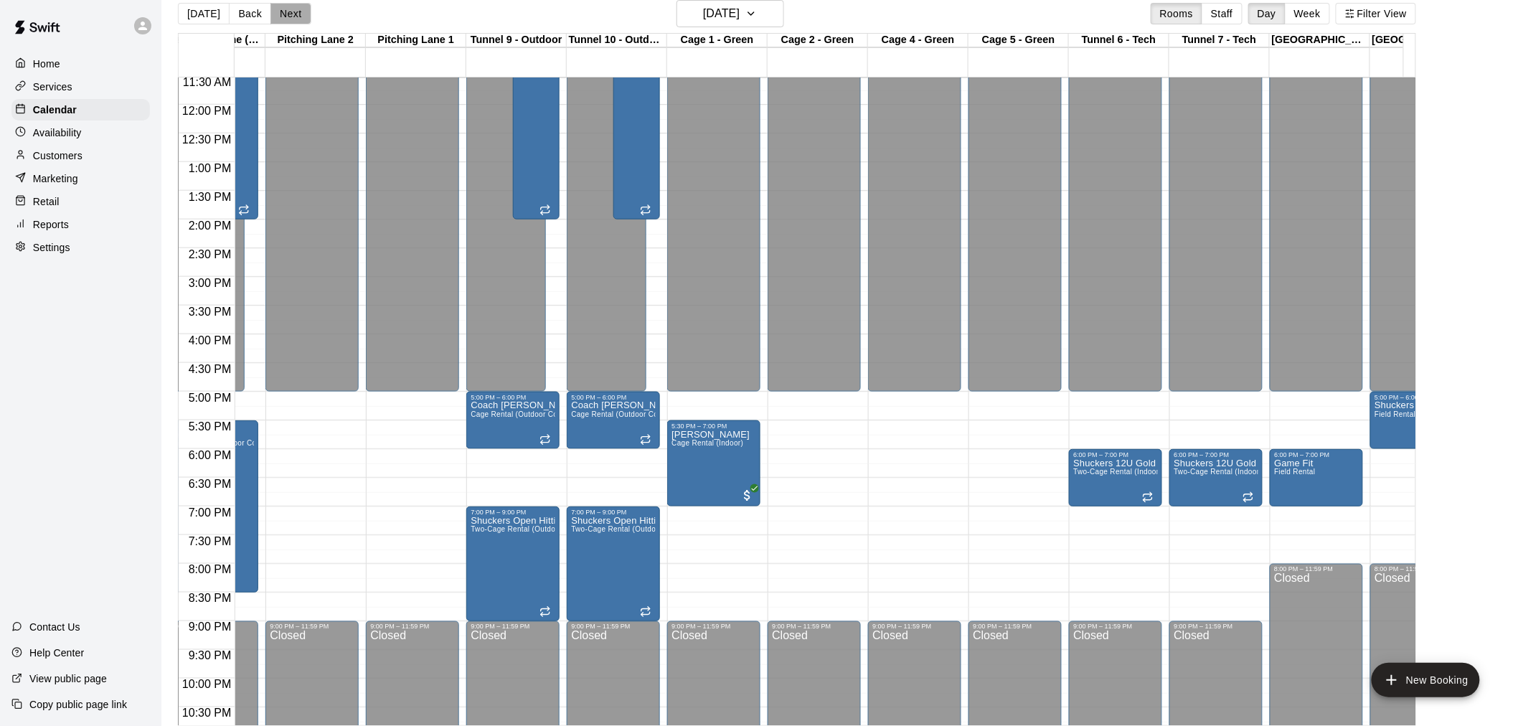
click at [290, 16] on button "Next" at bounding box center [290, 14] width 40 height 22
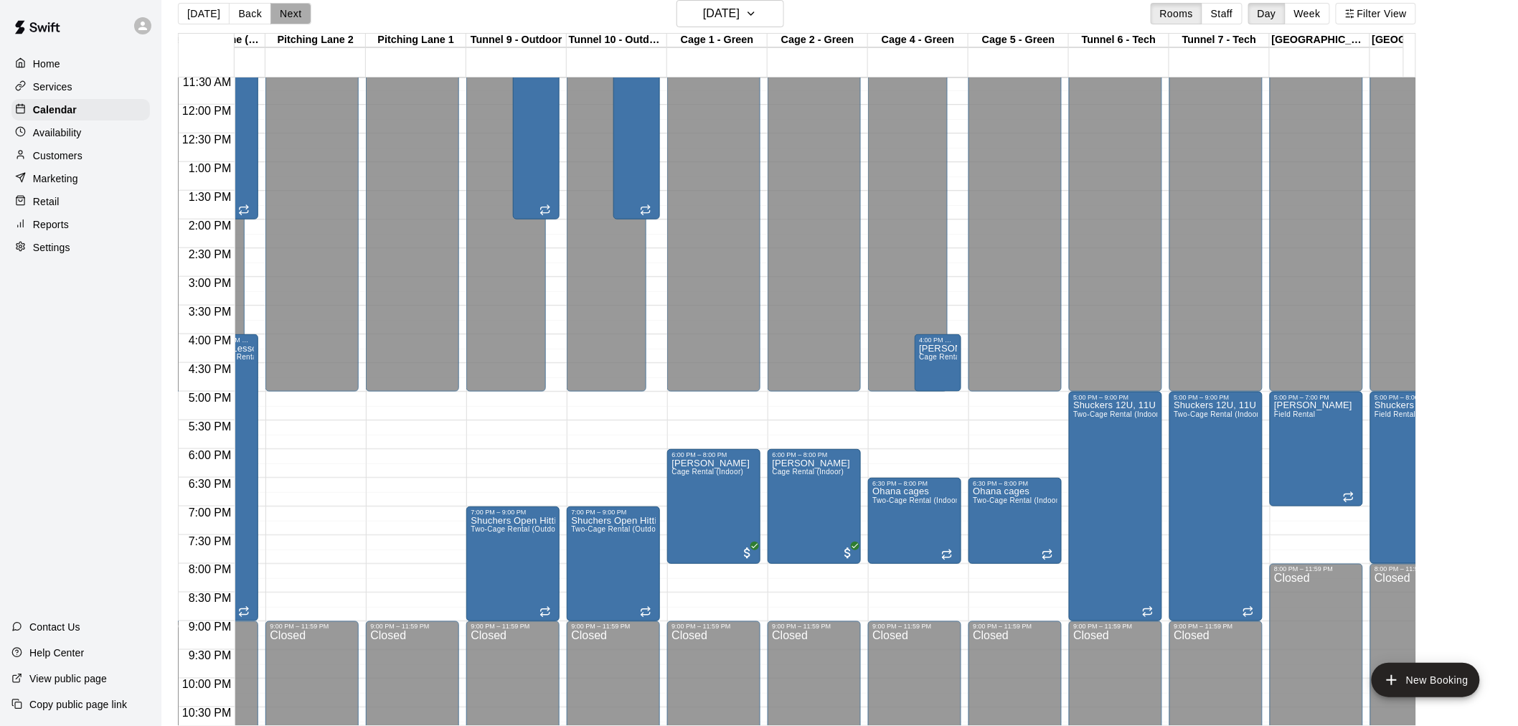
click at [293, 18] on button "Next" at bounding box center [290, 14] width 40 height 22
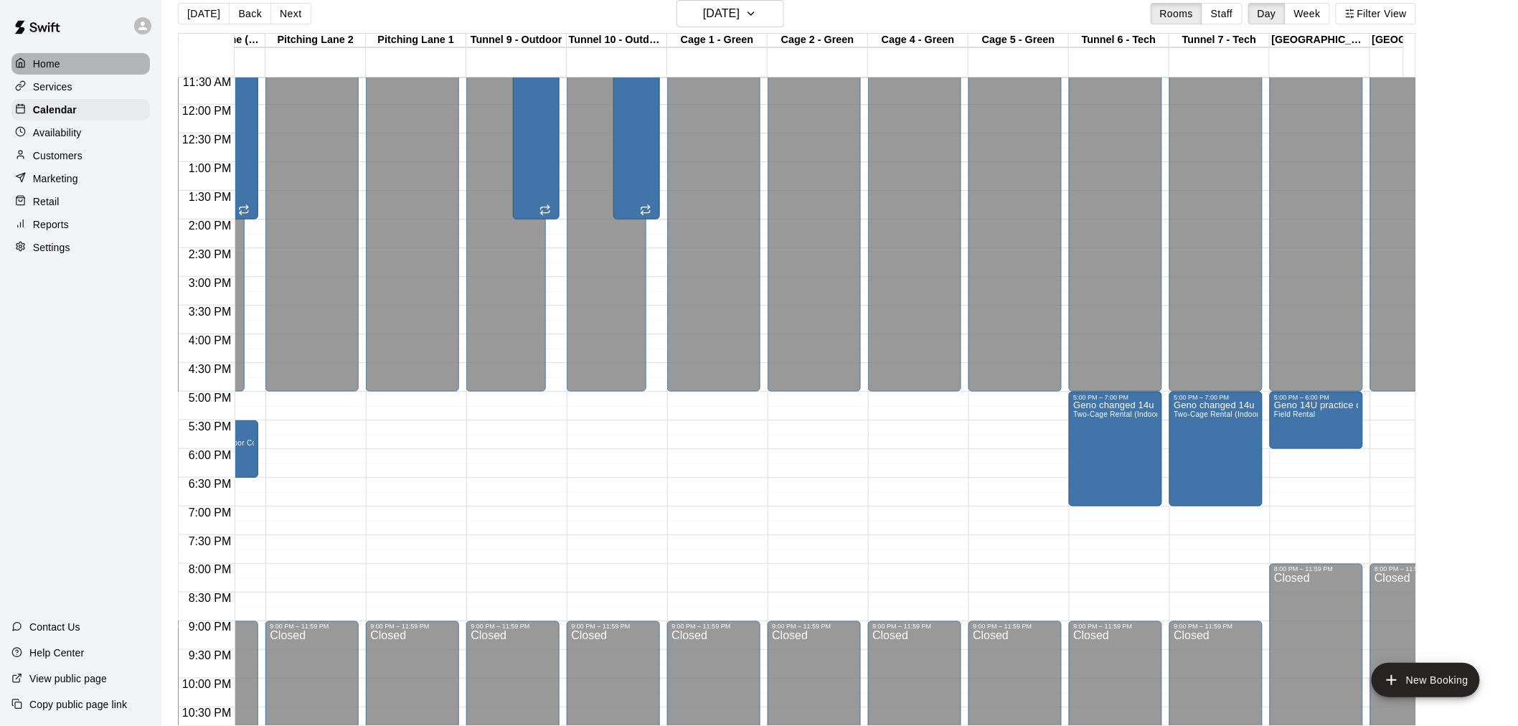
click at [41, 63] on p "Home" at bounding box center [46, 64] width 27 height 14
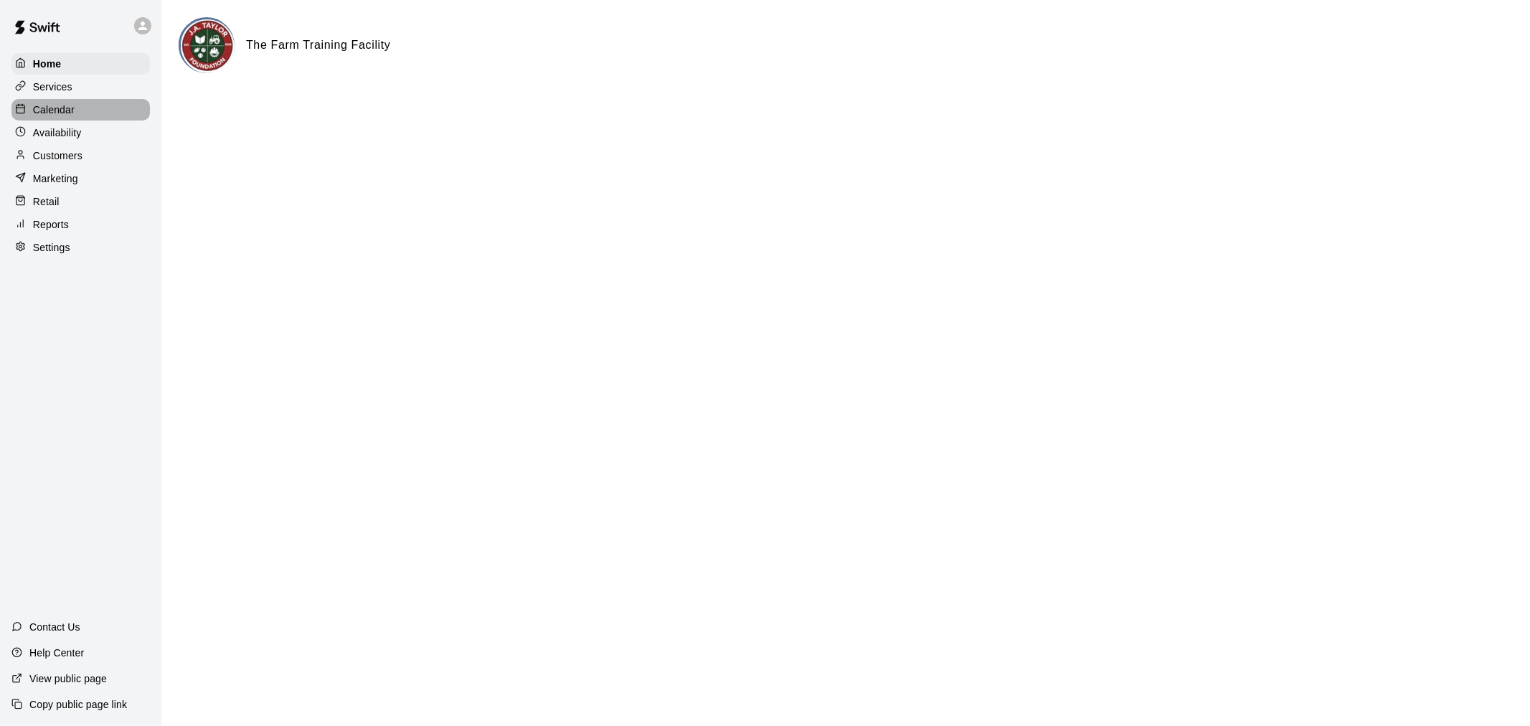
click at [51, 116] on p "Calendar" at bounding box center [54, 110] width 42 height 14
